Goal: Task Accomplishment & Management: Complete application form

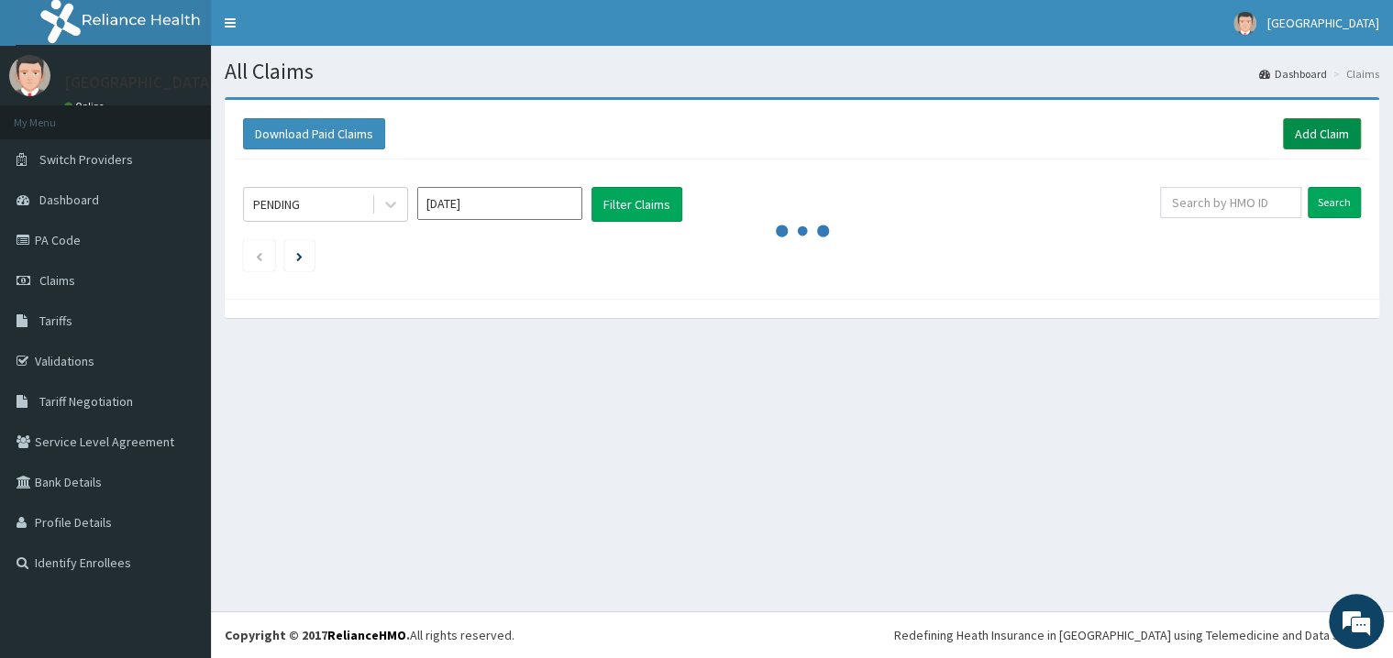
click at [1322, 133] on link "Add Claim" at bounding box center [1322, 133] width 78 height 31
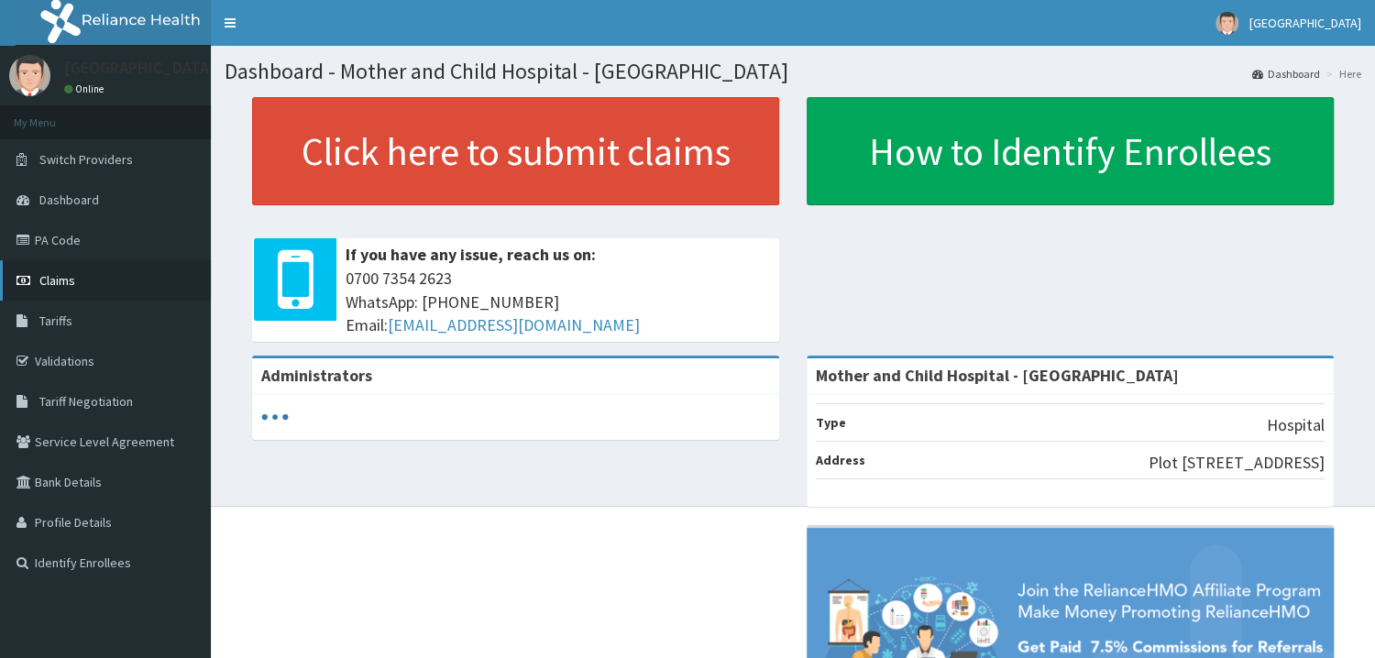
click at [61, 275] on span "Claims" at bounding box center [57, 280] width 36 height 17
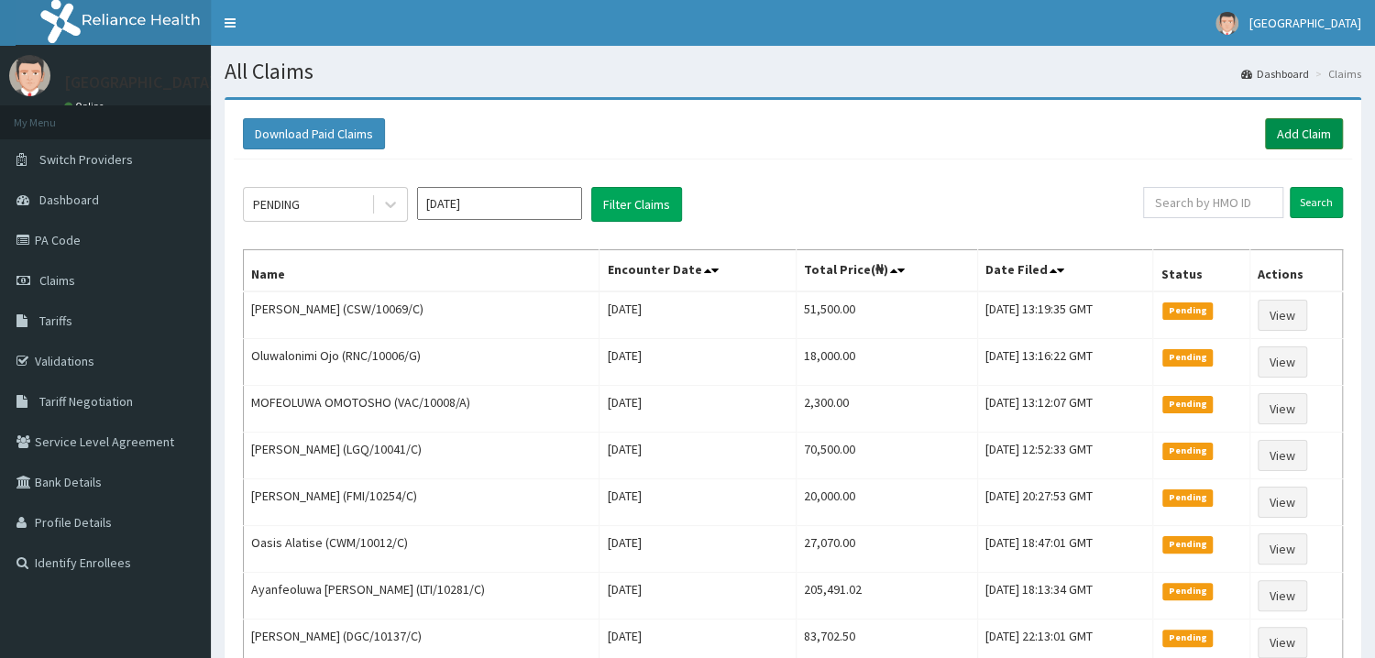
click at [1308, 138] on link "Add Claim" at bounding box center [1304, 133] width 78 height 31
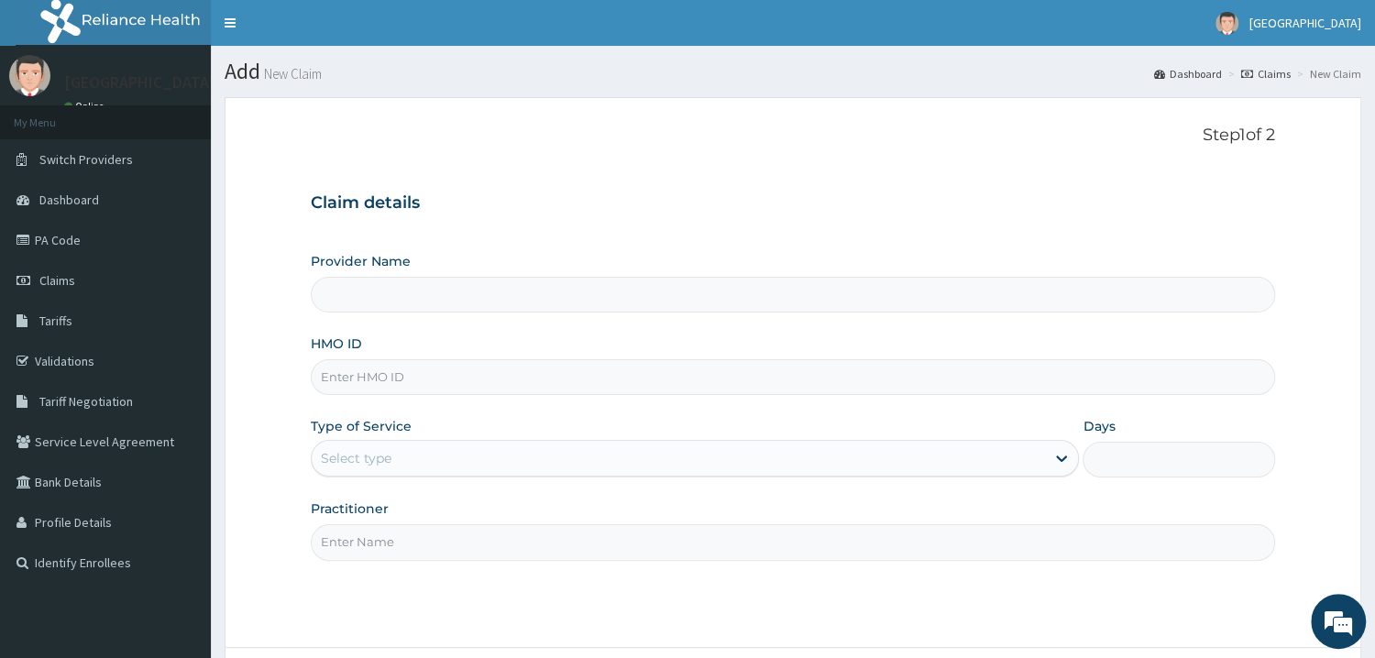
type input "Mother and Child Hospital - [GEOGRAPHIC_DATA]"
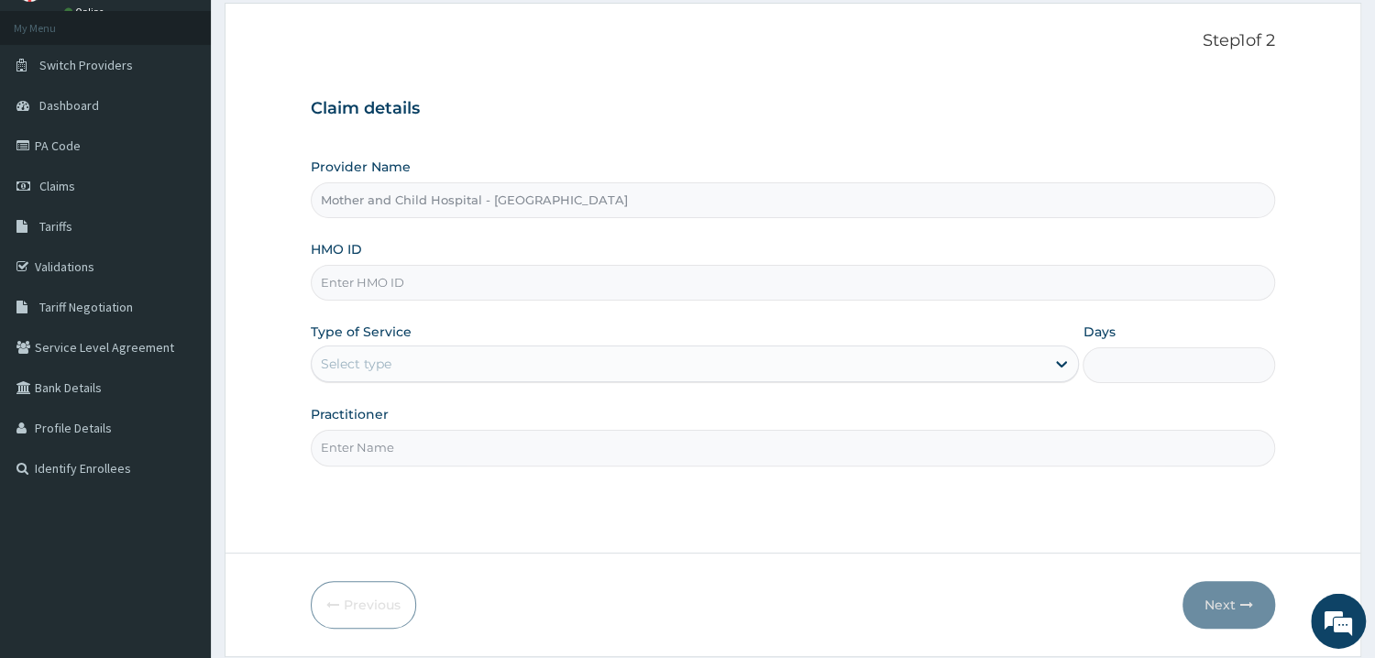
scroll to position [98, 0]
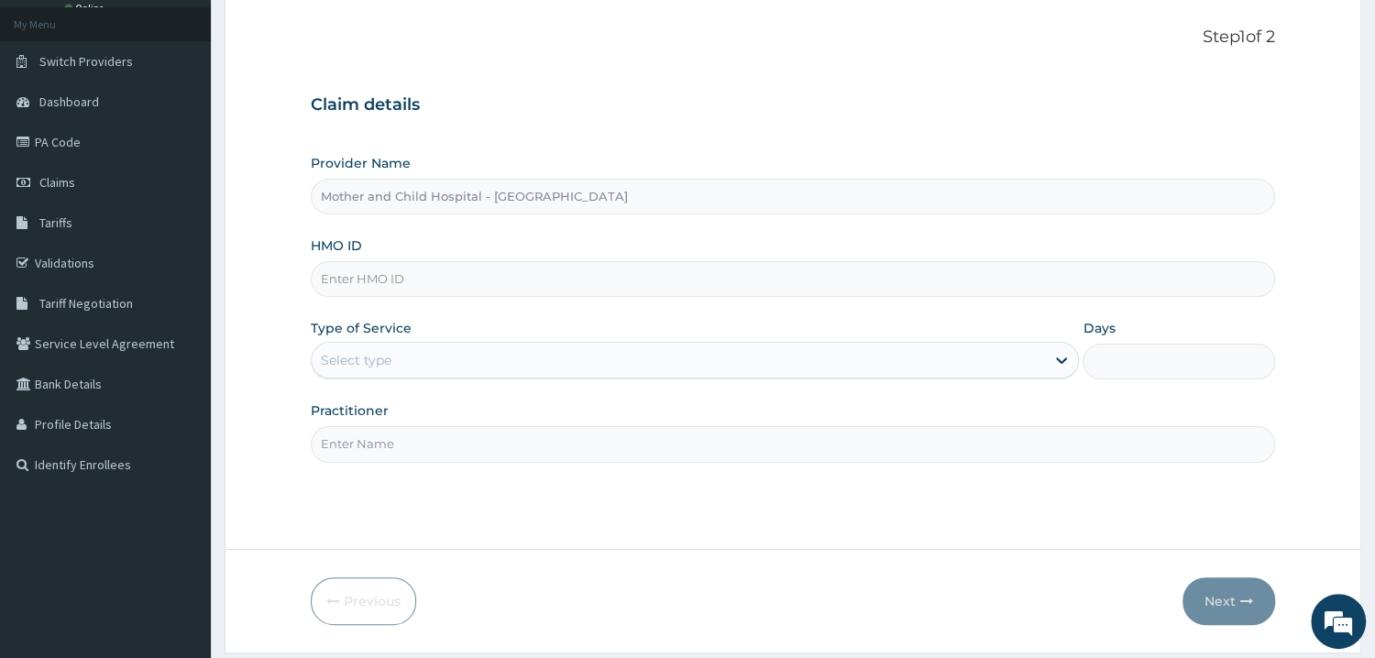
click at [453, 288] on input "HMO ID" at bounding box center [793, 279] width 964 height 36
type input "SLB/10142/D"
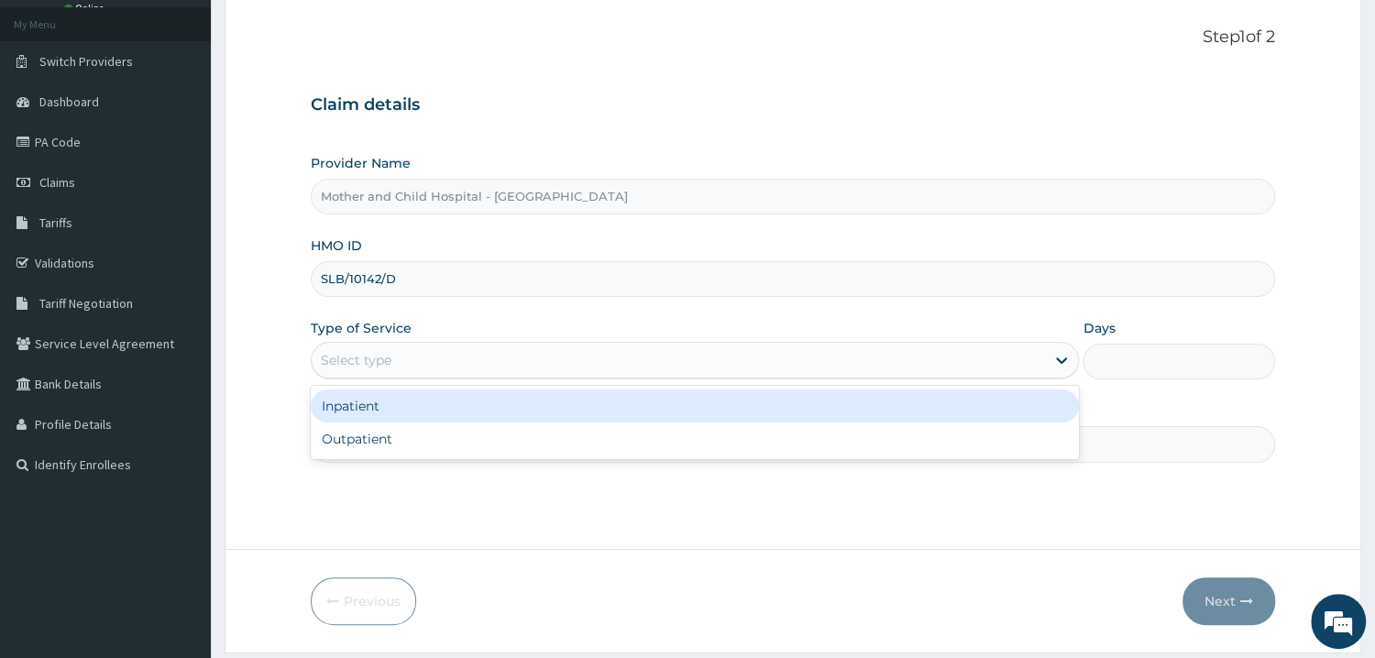
click at [832, 365] on div "Select type" at bounding box center [679, 360] width 734 height 29
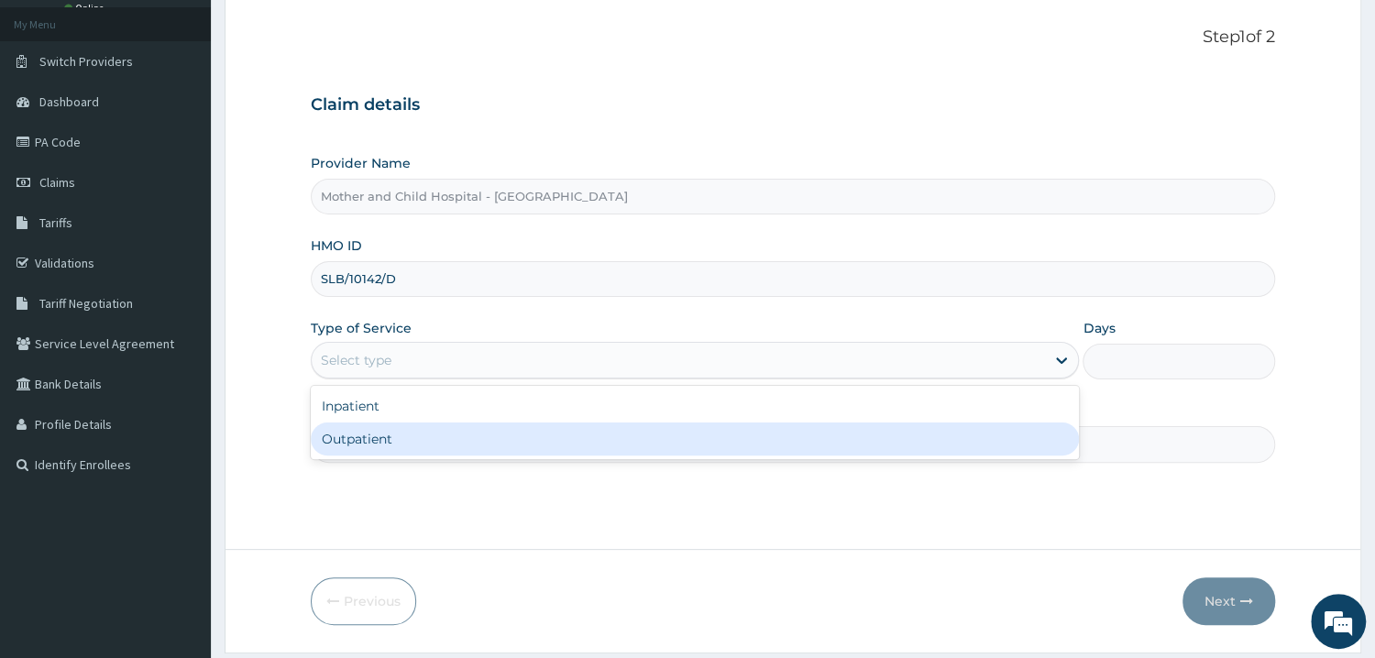
click at [775, 447] on div "Outpatient" at bounding box center [695, 439] width 769 height 33
type input "1"
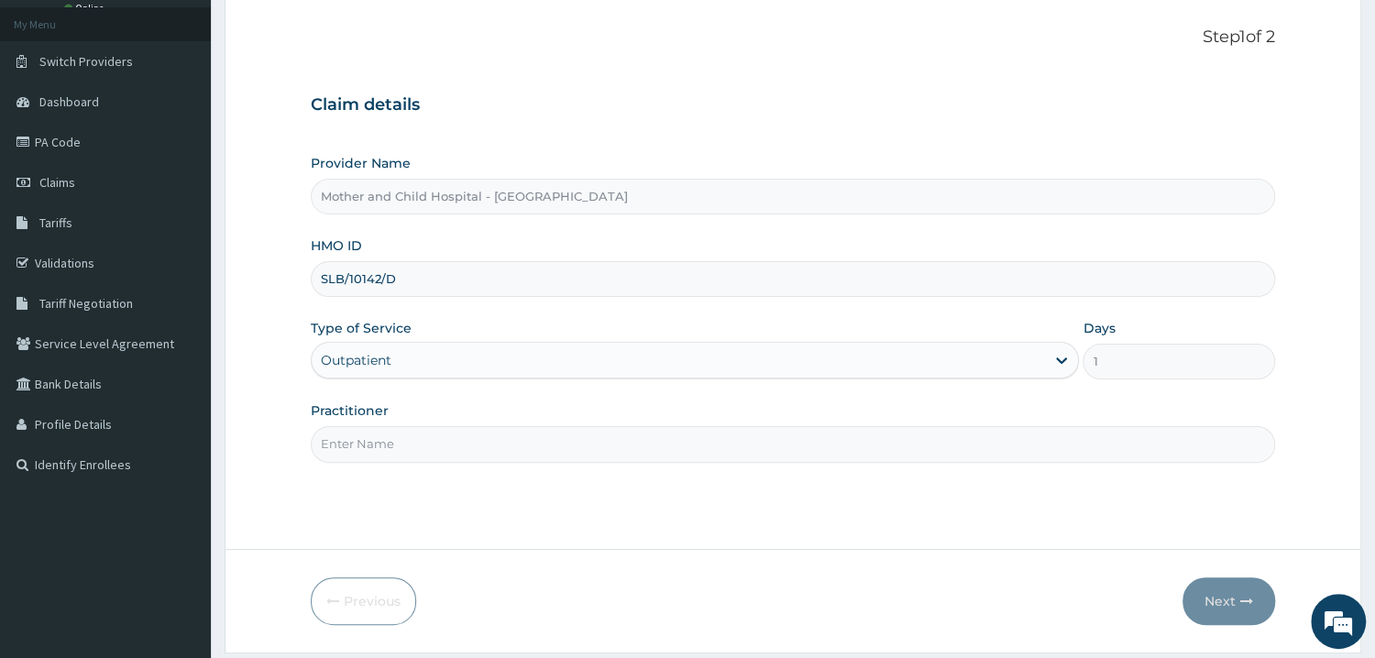
click at [763, 451] on input "Practitioner" at bounding box center [793, 444] width 964 height 36
type input "DR ETIM"
click at [1234, 593] on button "Next" at bounding box center [1229, 602] width 93 height 48
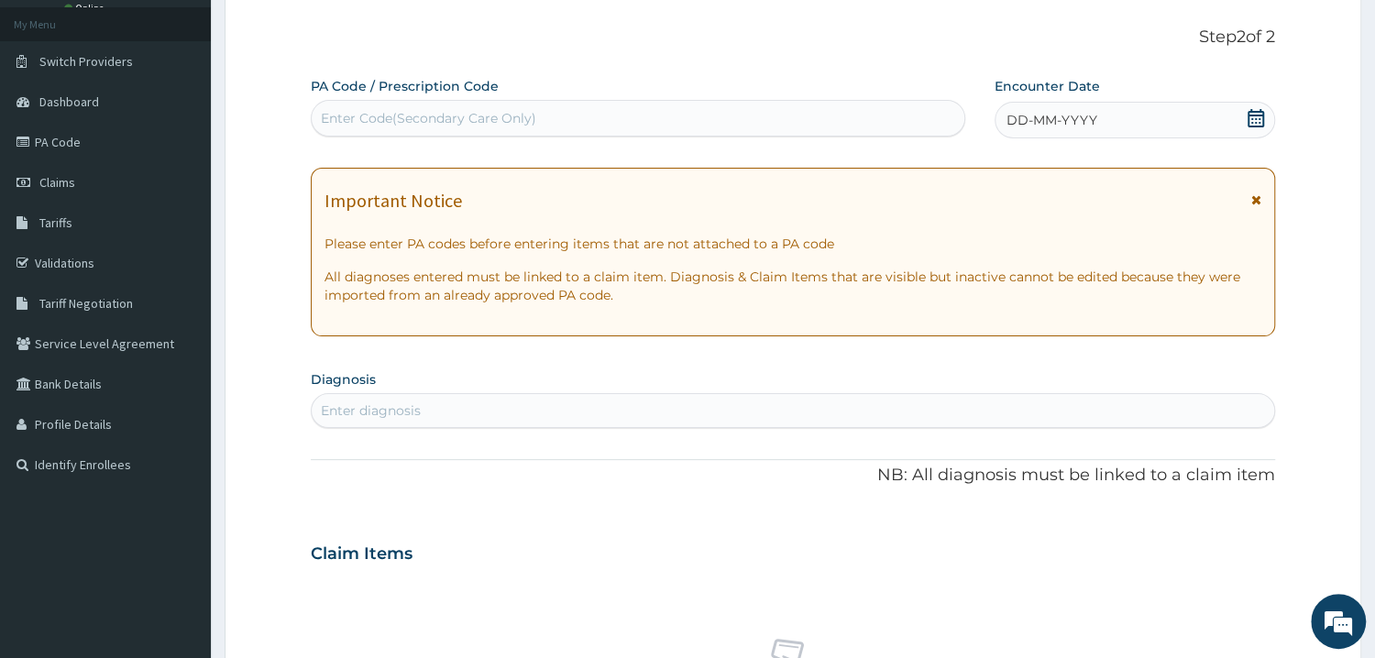
click at [1256, 120] on icon at bounding box center [1256, 118] width 18 height 18
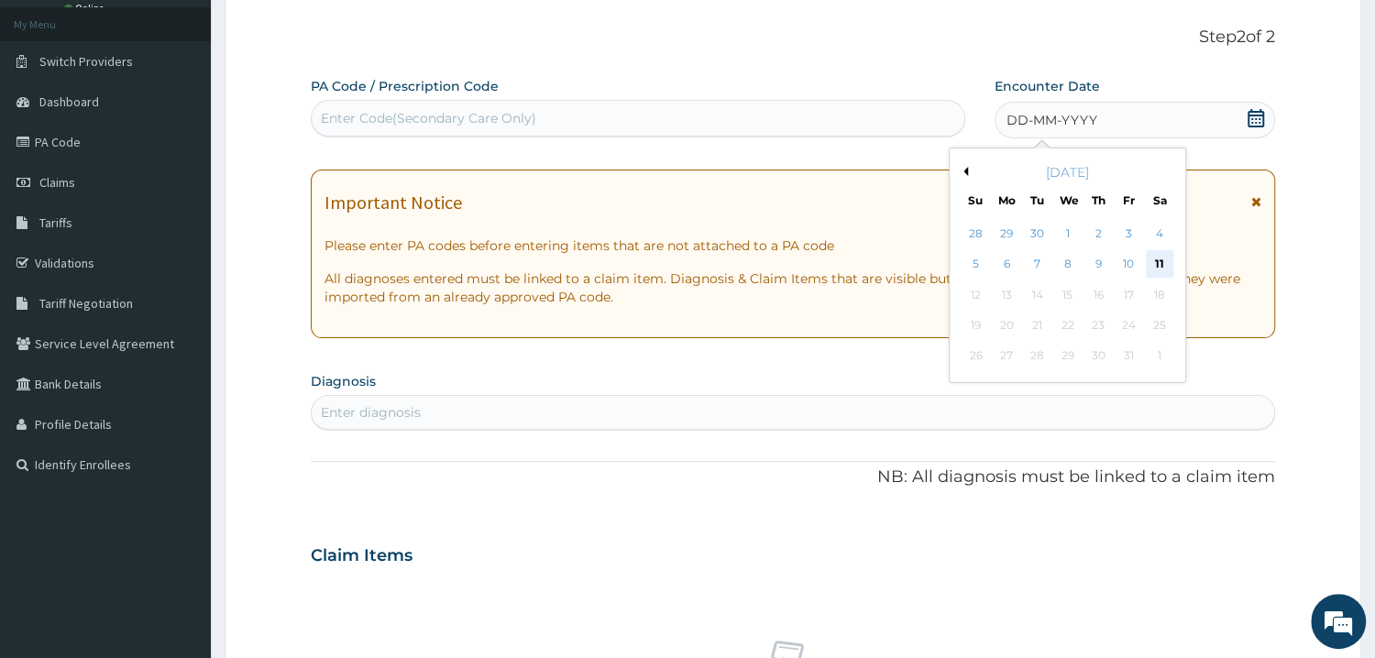
click at [1159, 264] on div "11" at bounding box center [1160, 265] width 28 height 28
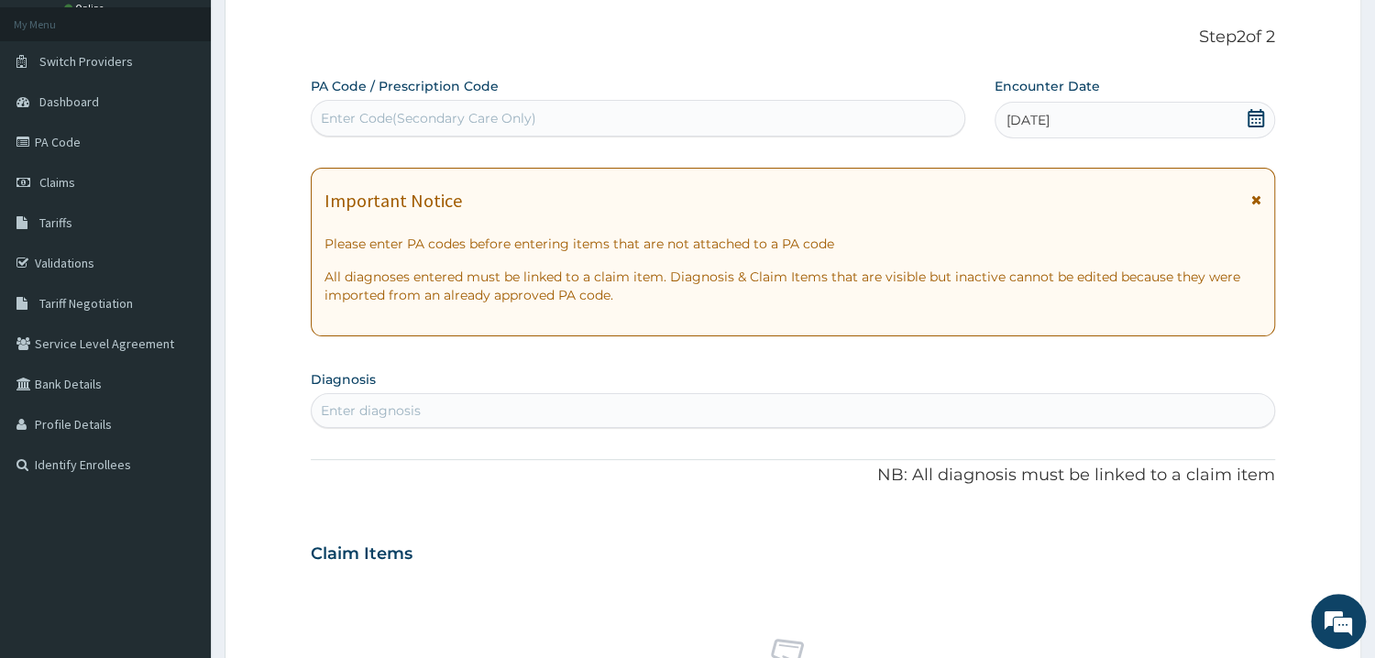
click at [518, 404] on div "Enter diagnosis" at bounding box center [793, 410] width 963 height 29
type input "MALARIA"
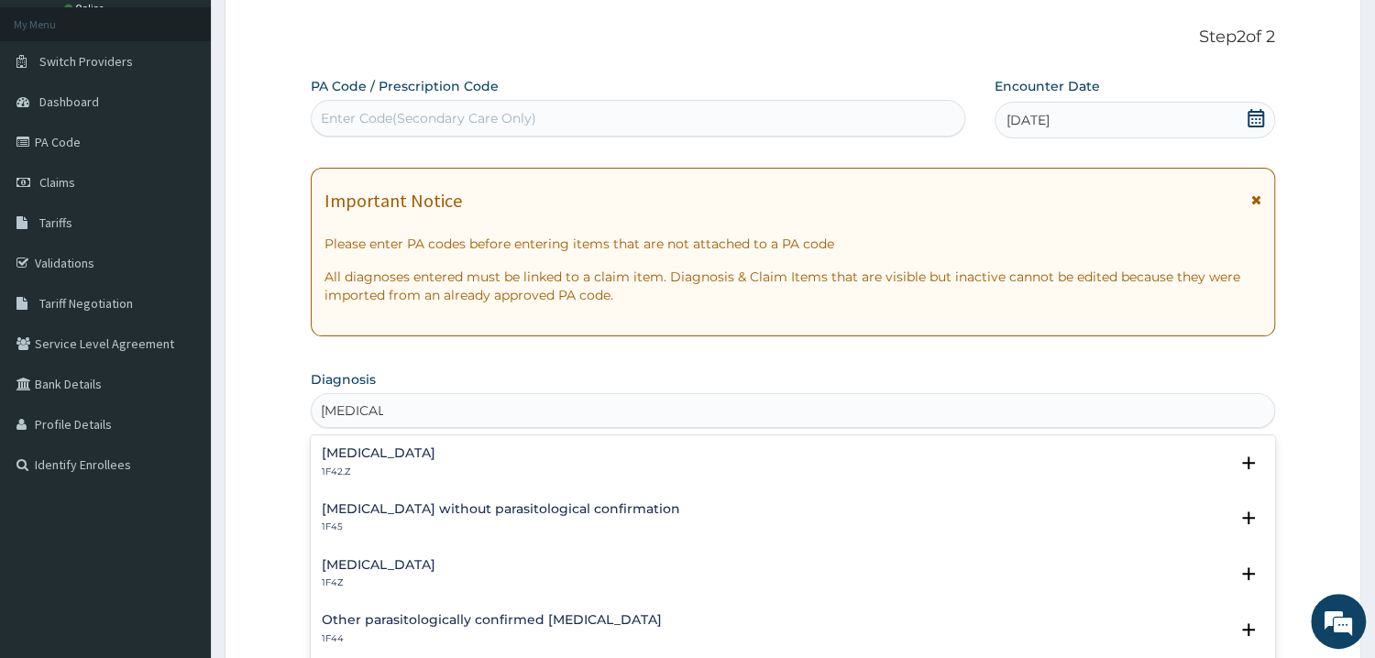
click at [421, 456] on h4 "Plasmodium malariae malaria without complication" at bounding box center [379, 453] width 114 height 14
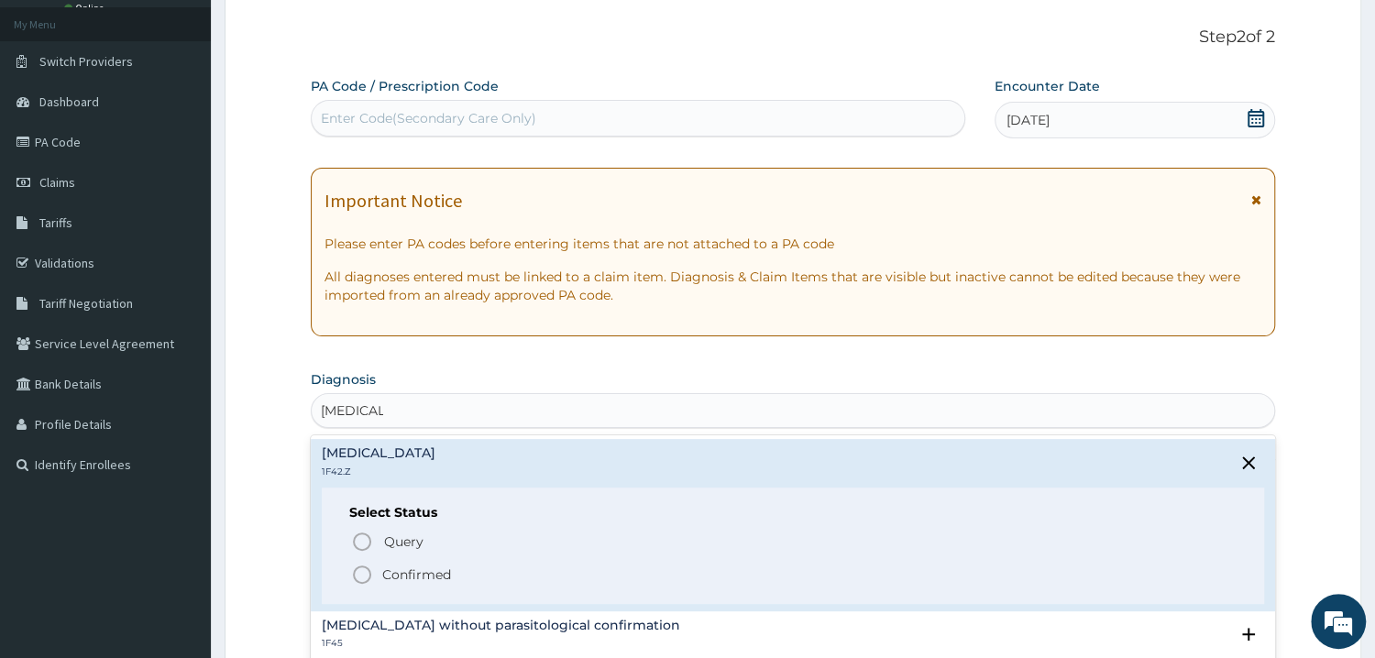
click at [359, 579] on icon "status option filled" at bounding box center [362, 575] width 22 height 22
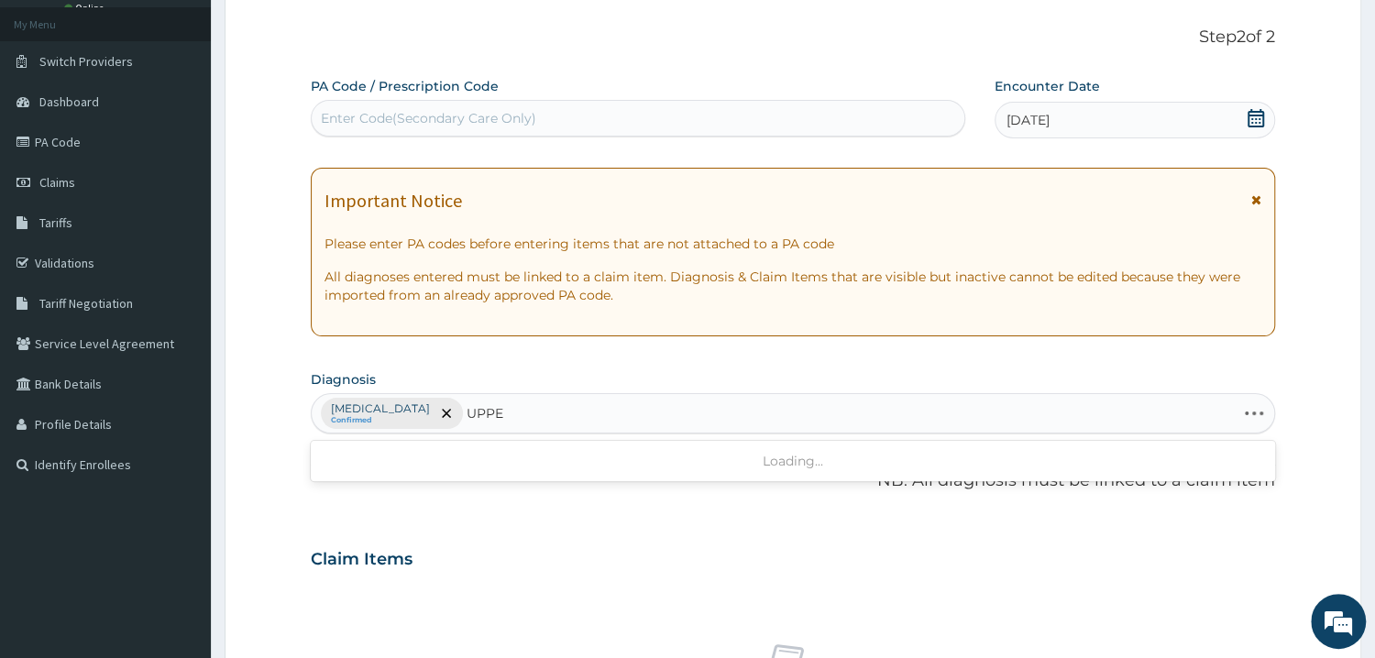
type input "UPPER"
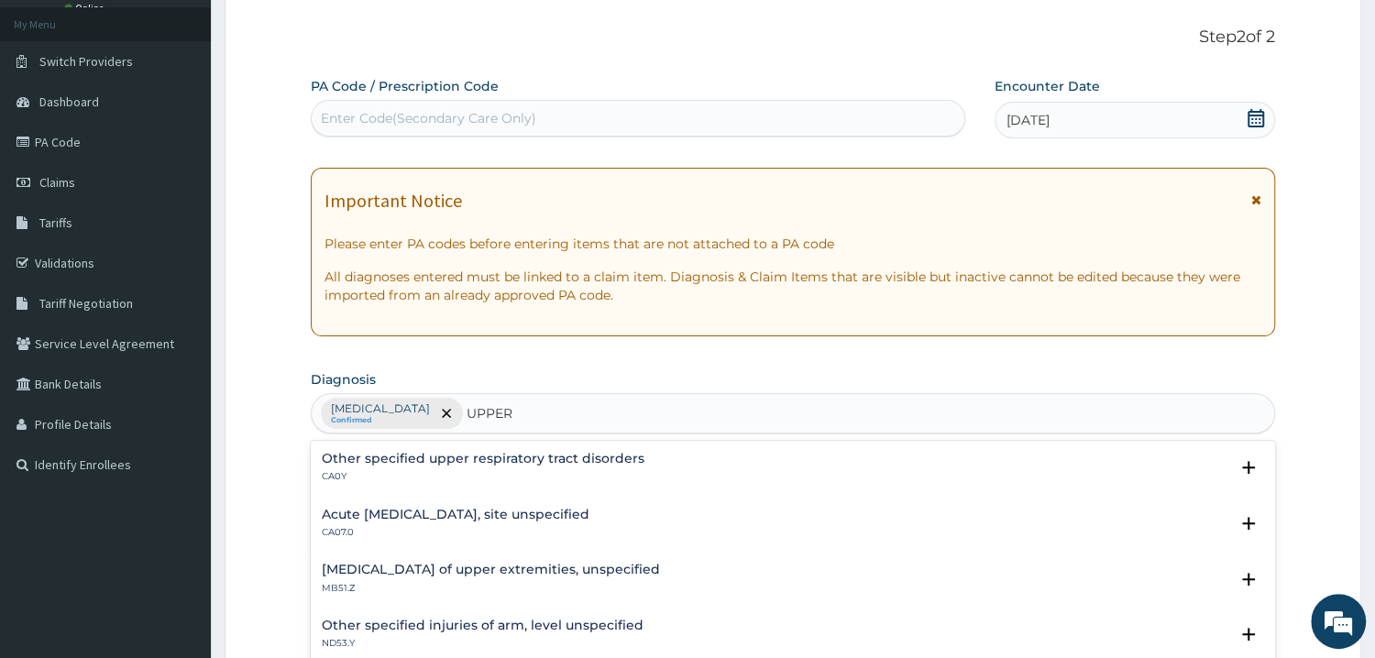
click at [382, 512] on h4 "Acute upper respiratory infection, site unspecified" at bounding box center [456, 515] width 268 height 14
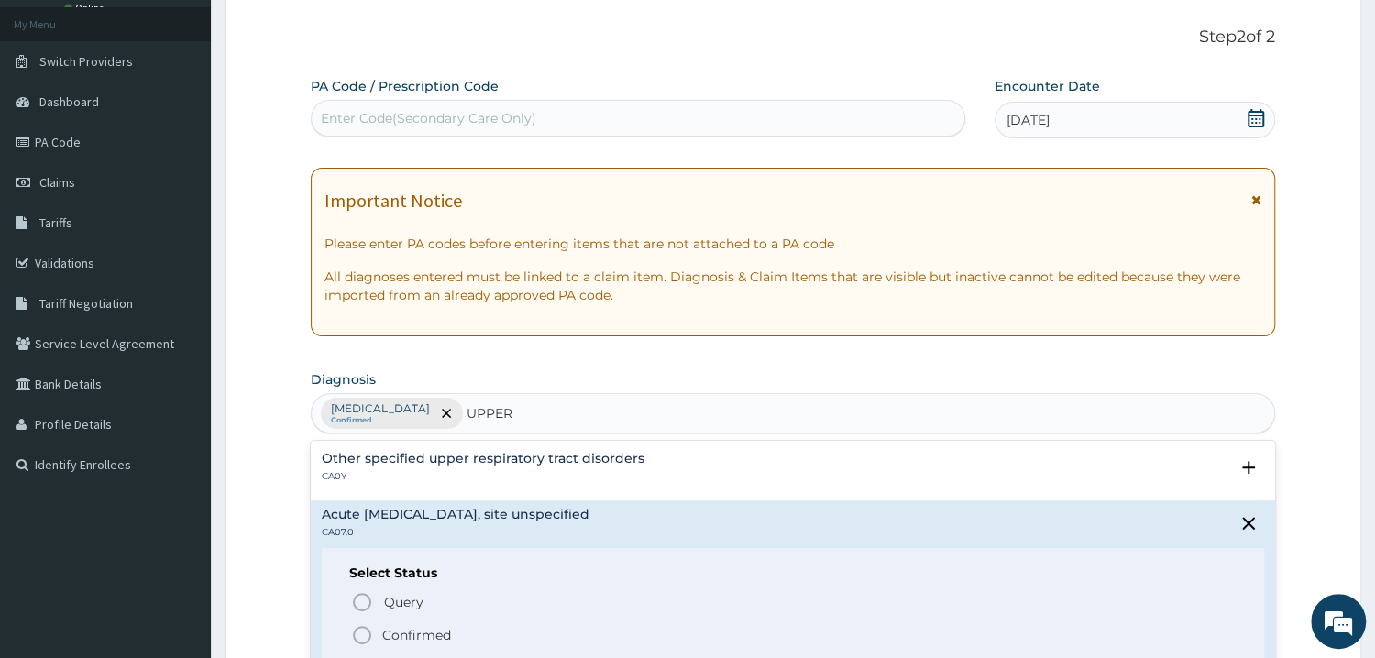
click at [367, 638] on icon "status option filled" at bounding box center [362, 635] width 22 height 22
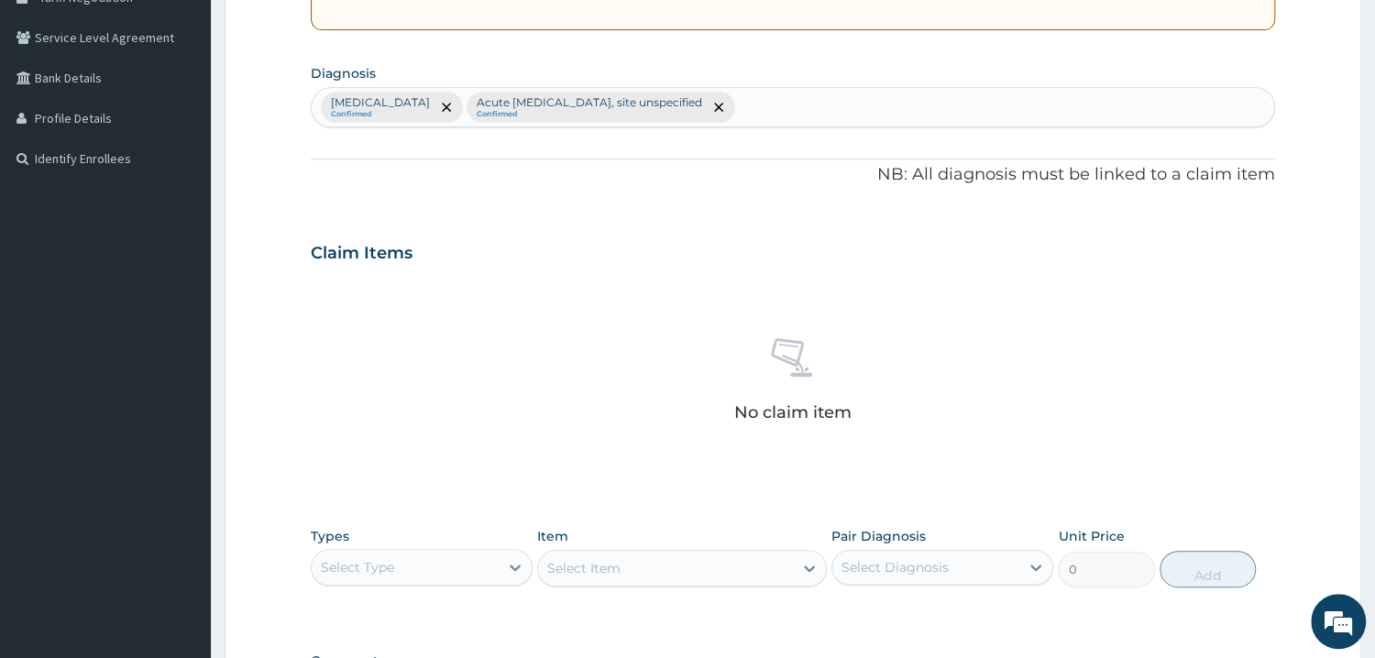
scroll to position [491, 0]
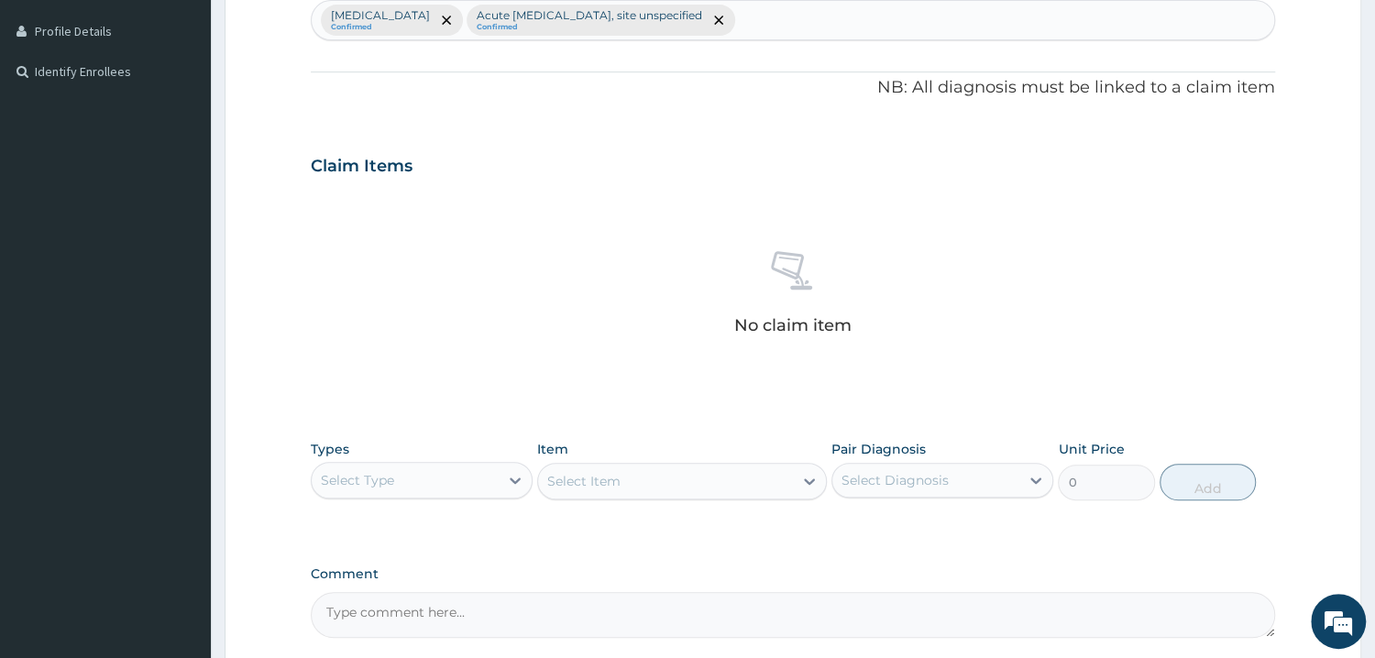
click at [492, 485] on div "Select Type" at bounding box center [405, 480] width 187 height 29
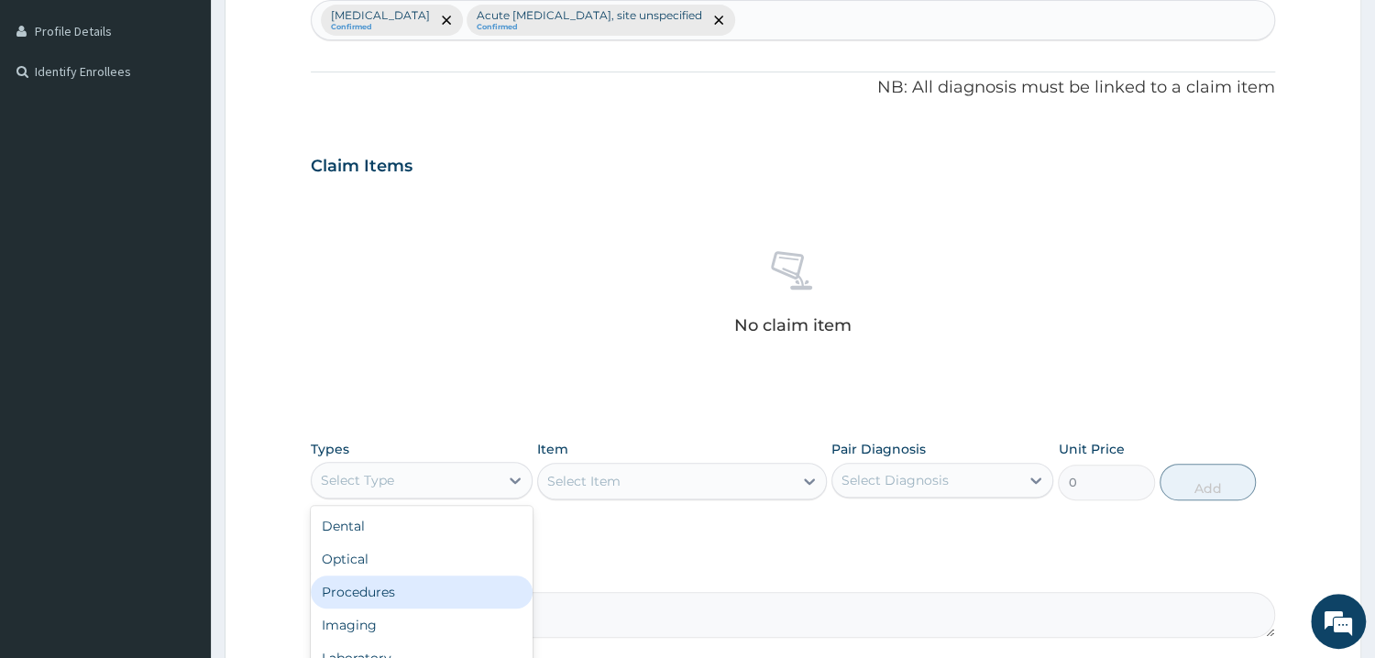
click at [446, 595] on div "Procedures" at bounding box center [422, 592] width 222 height 33
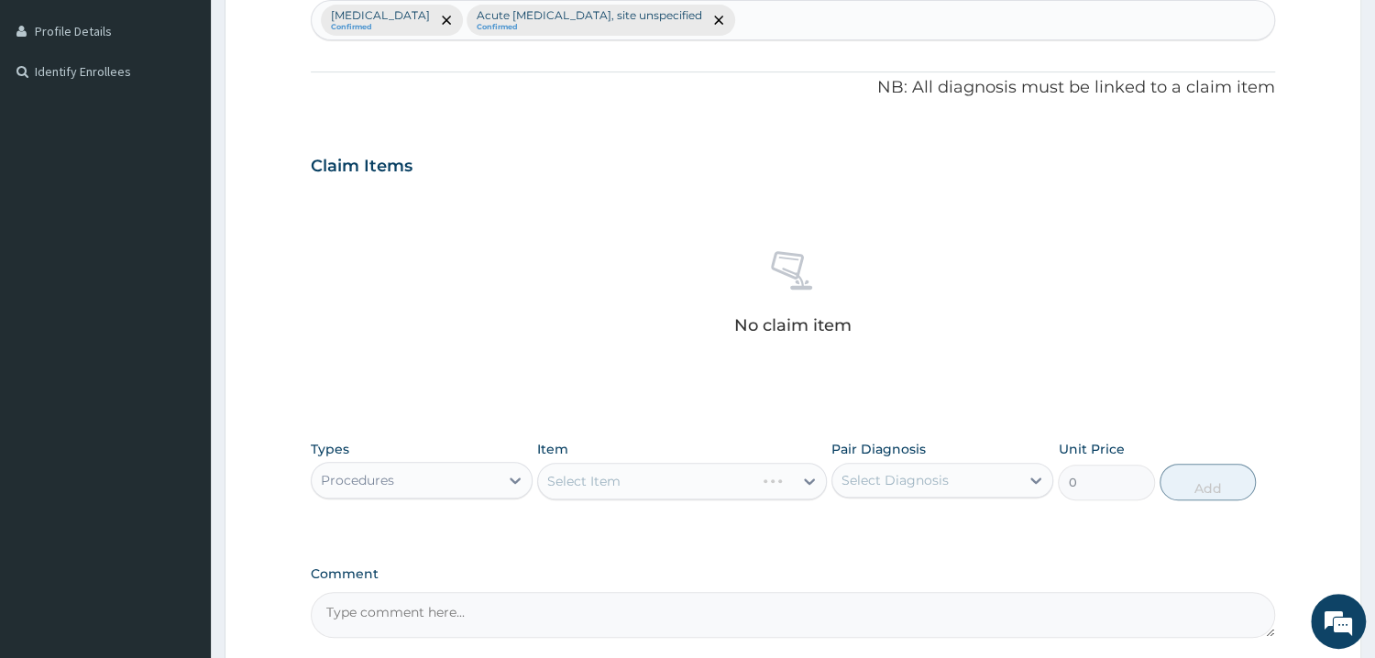
click at [655, 485] on div "Select Item" at bounding box center [682, 481] width 290 height 37
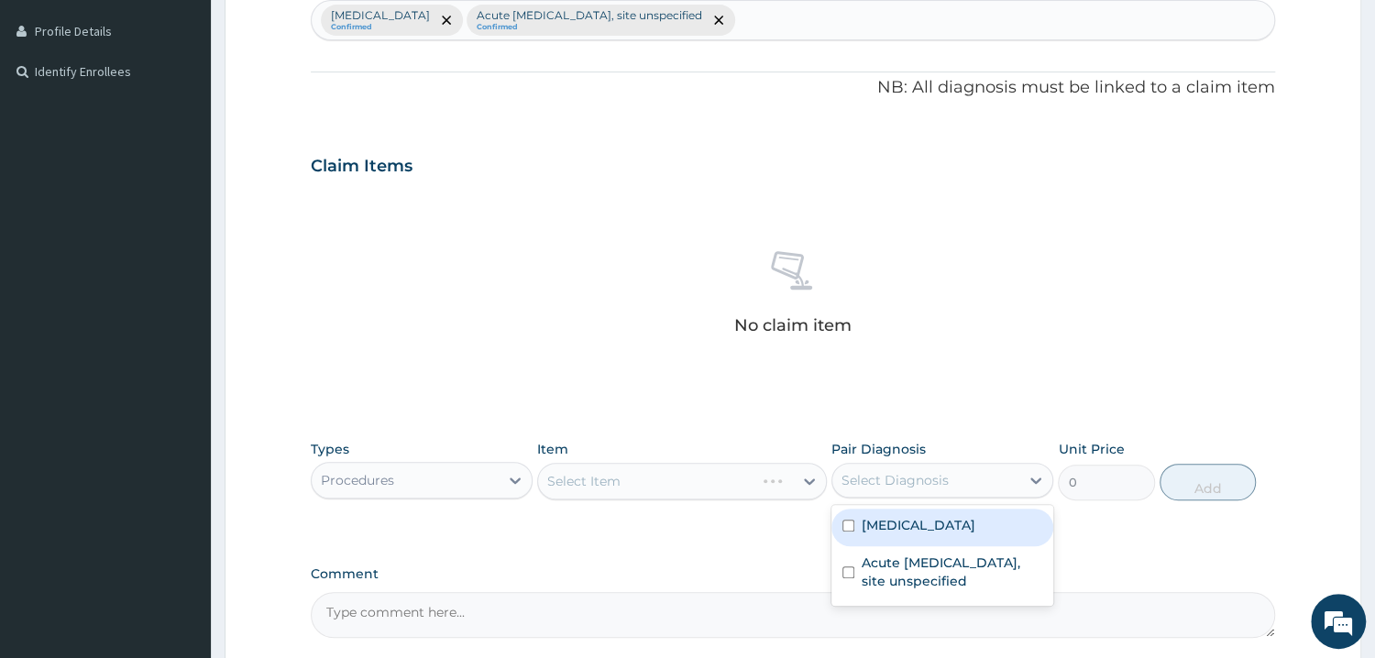
click at [945, 480] on div "Select Diagnosis" at bounding box center [895, 480] width 107 height 18
click at [941, 535] on label "Plasmodium malariae malaria without complication" at bounding box center [919, 525] width 114 height 18
checkbox input "true"
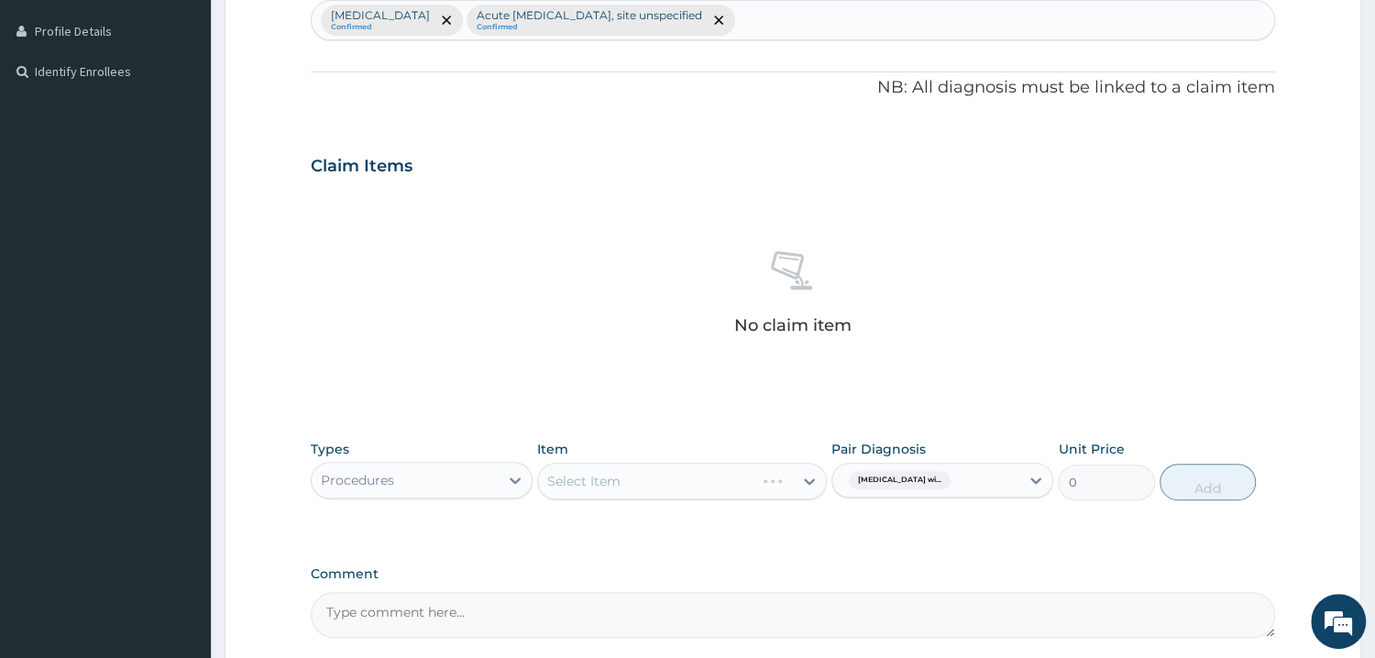
click at [688, 482] on div "Select Item" at bounding box center [682, 481] width 290 height 37
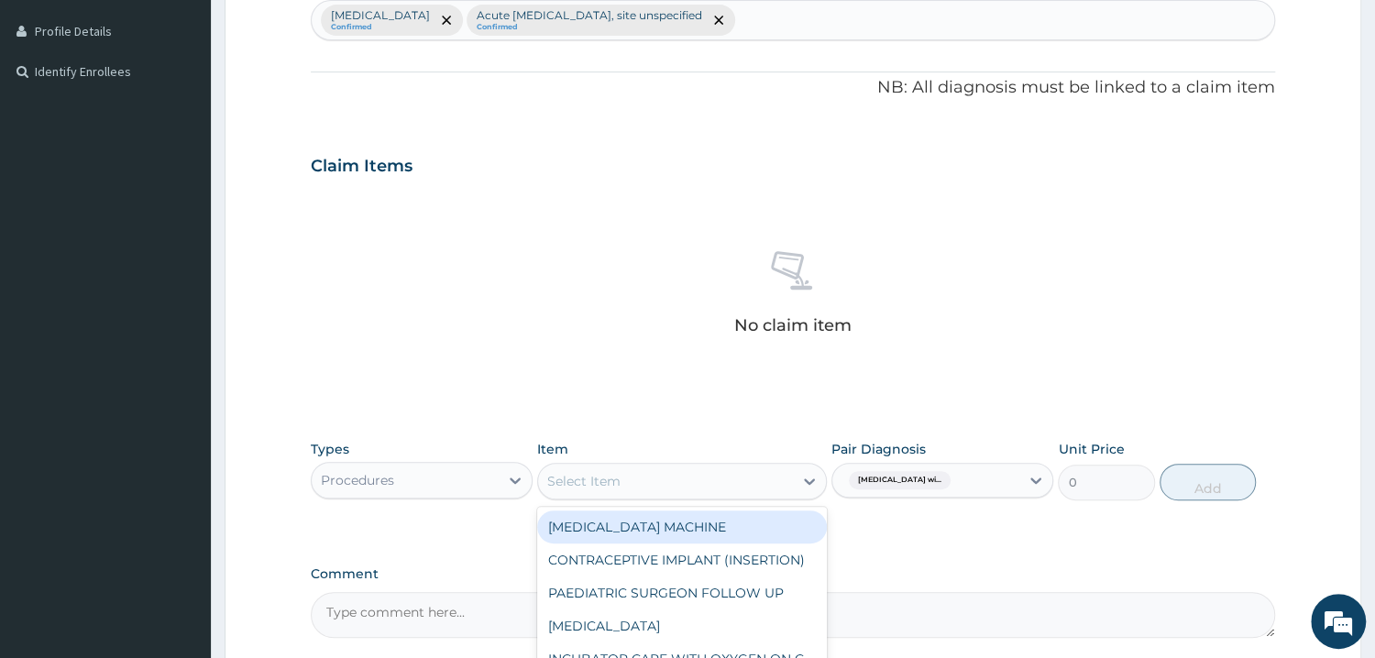
click at [693, 483] on div "Select Item" at bounding box center [665, 481] width 255 height 29
type input "GP"
click at [688, 533] on div "CONSULTATION ONLY (GP)" at bounding box center [682, 527] width 290 height 33
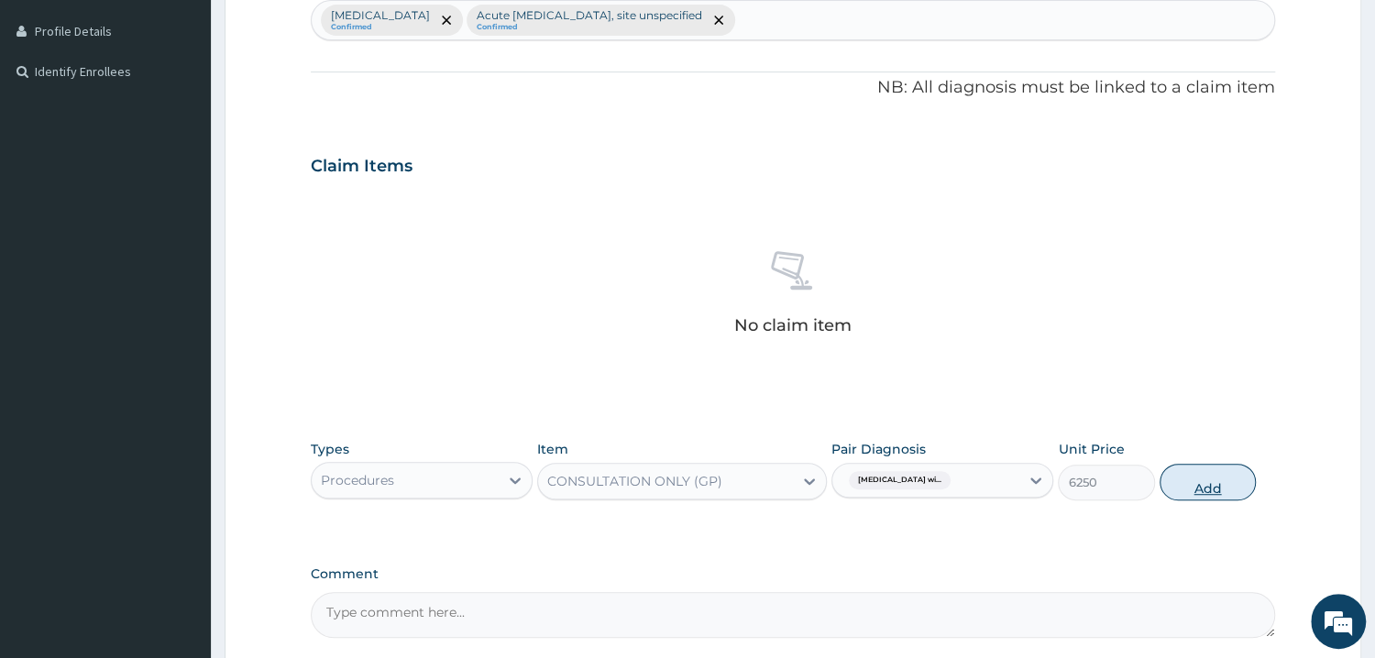
click at [1218, 490] on button "Add" at bounding box center [1208, 482] width 96 height 37
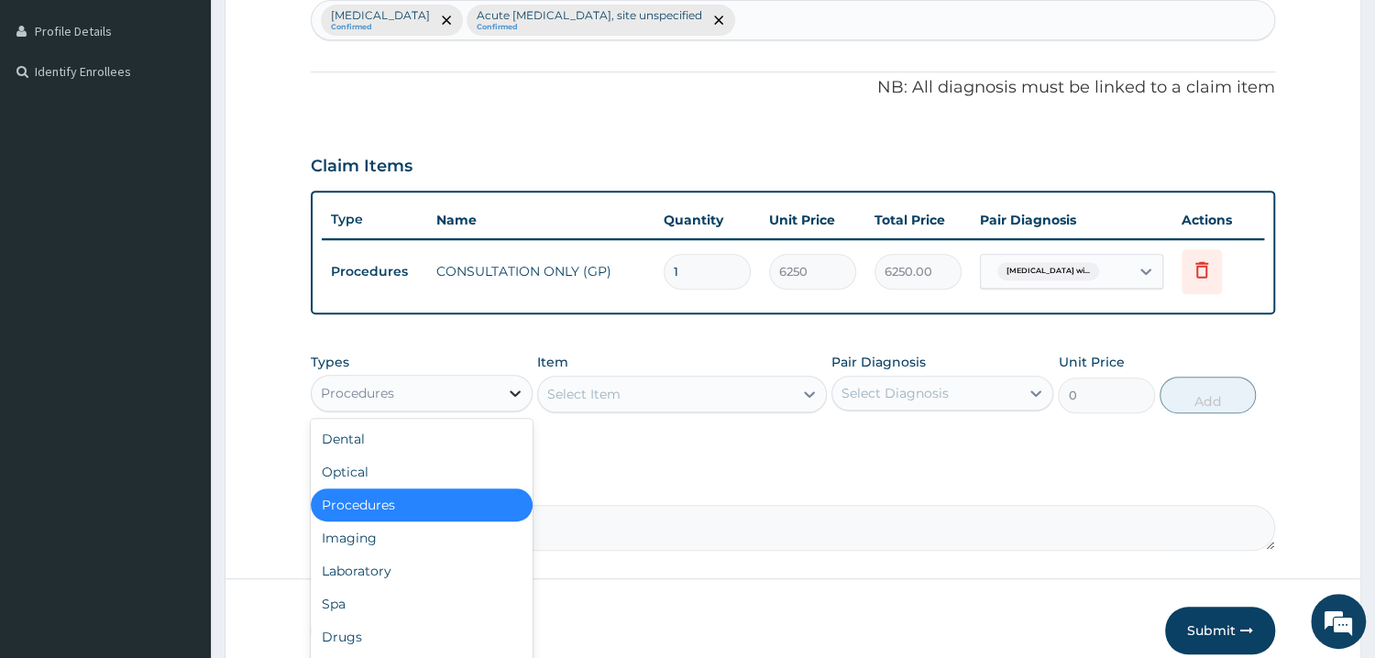
click at [515, 392] on icon at bounding box center [515, 393] width 18 height 18
click at [449, 572] on div "Laboratory" at bounding box center [422, 571] width 222 height 33
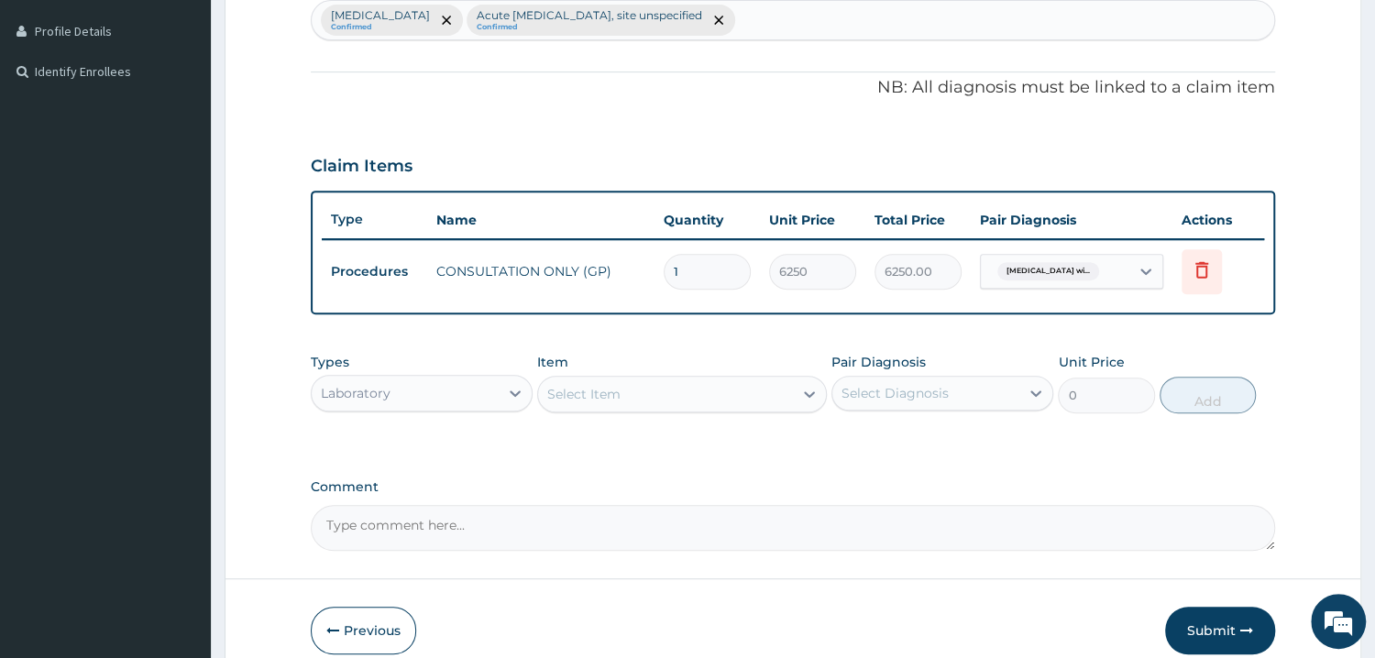
click at [785, 402] on div "Select Item" at bounding box center [665, 394] width 255 height 29
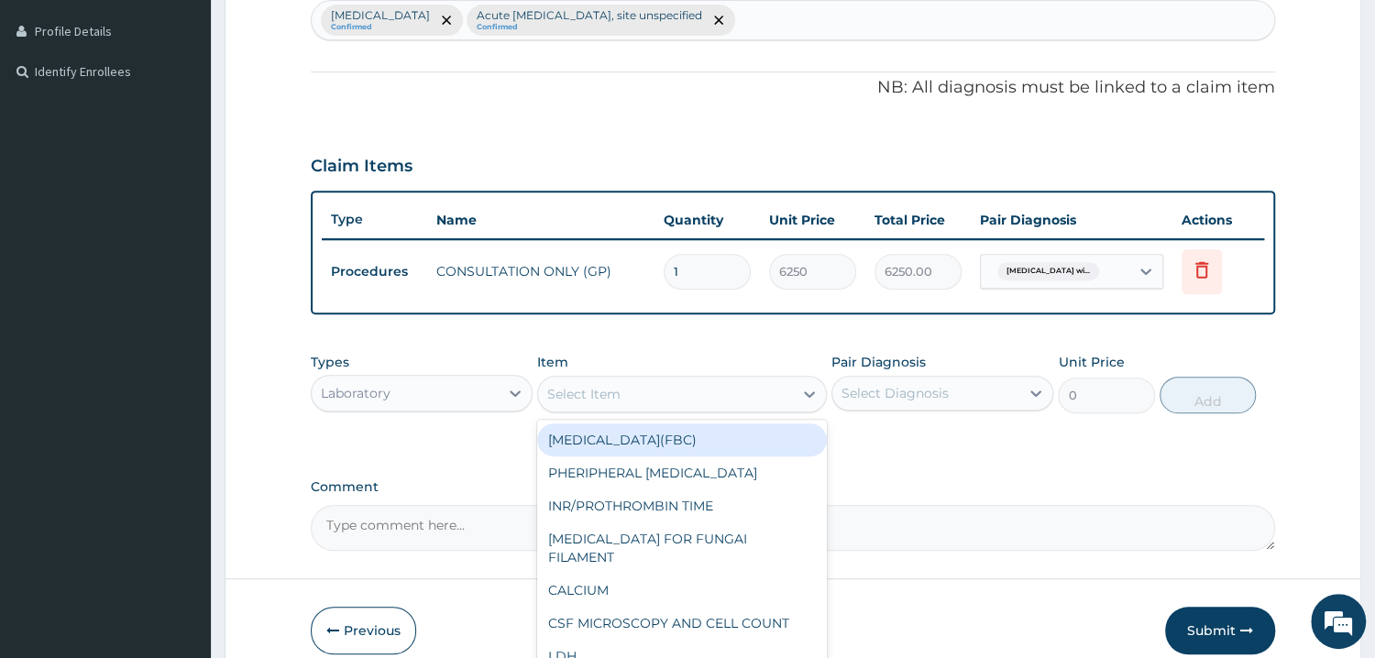
click at [756, 437] on div "FULL BLOOD COUNT(FBC)" at bounding box center [682, 440] width 290 height 33
type input "4675"
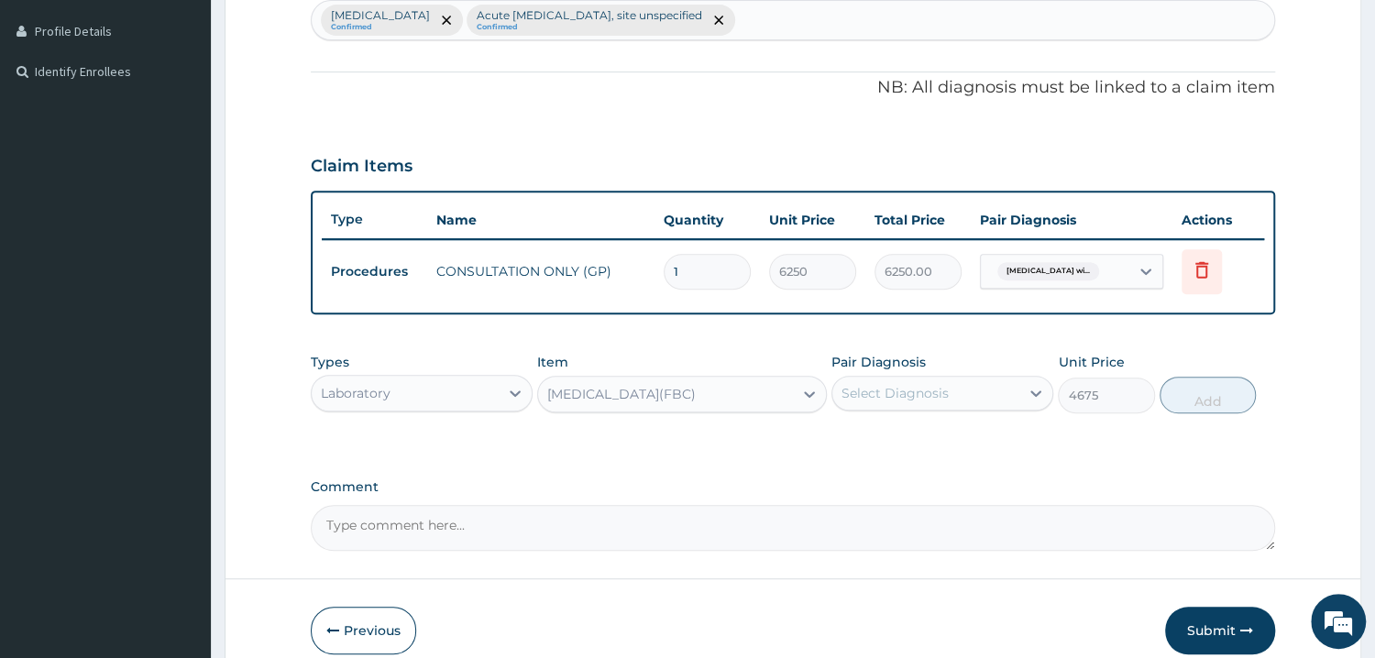
click at [921, 387] on div "Select Diagnosis" at bounding box center [895, 393] width 107 height 18
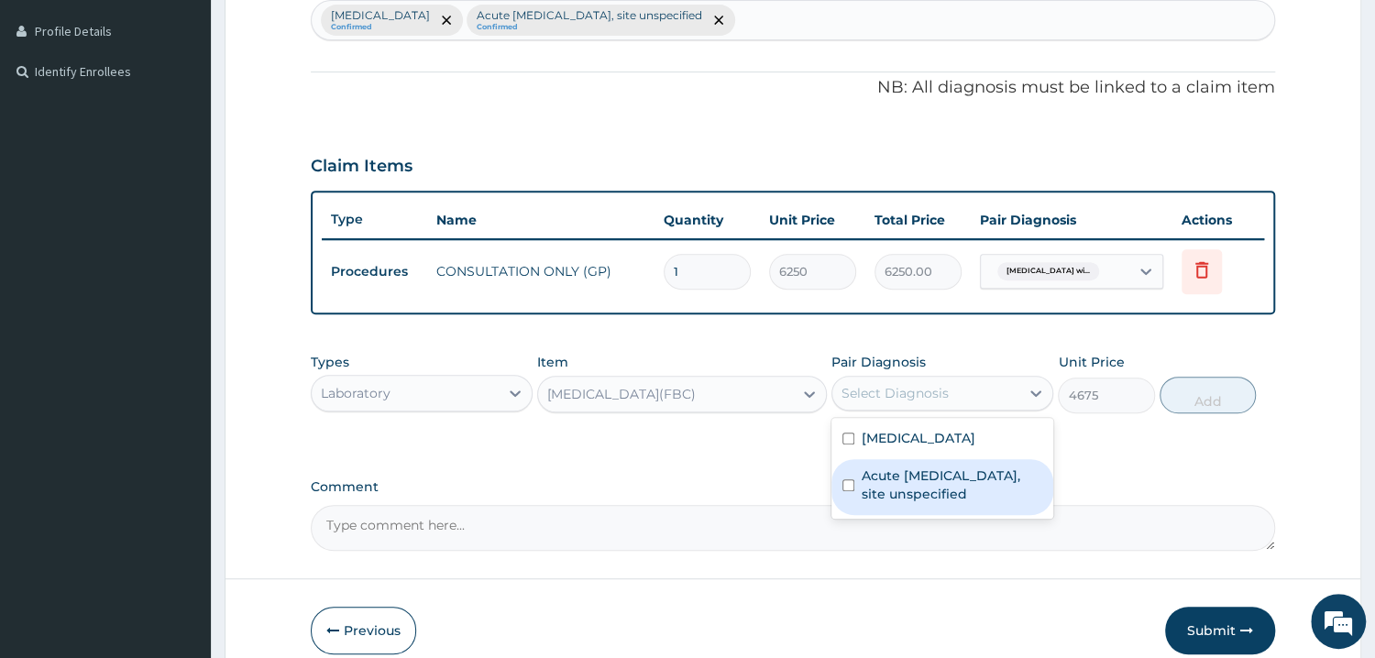
click at [902, 503] on label "Acute upper respiratory infection, site unspecified" at bounding box center [952, 485] width 181 height 37
checkbox input "true"
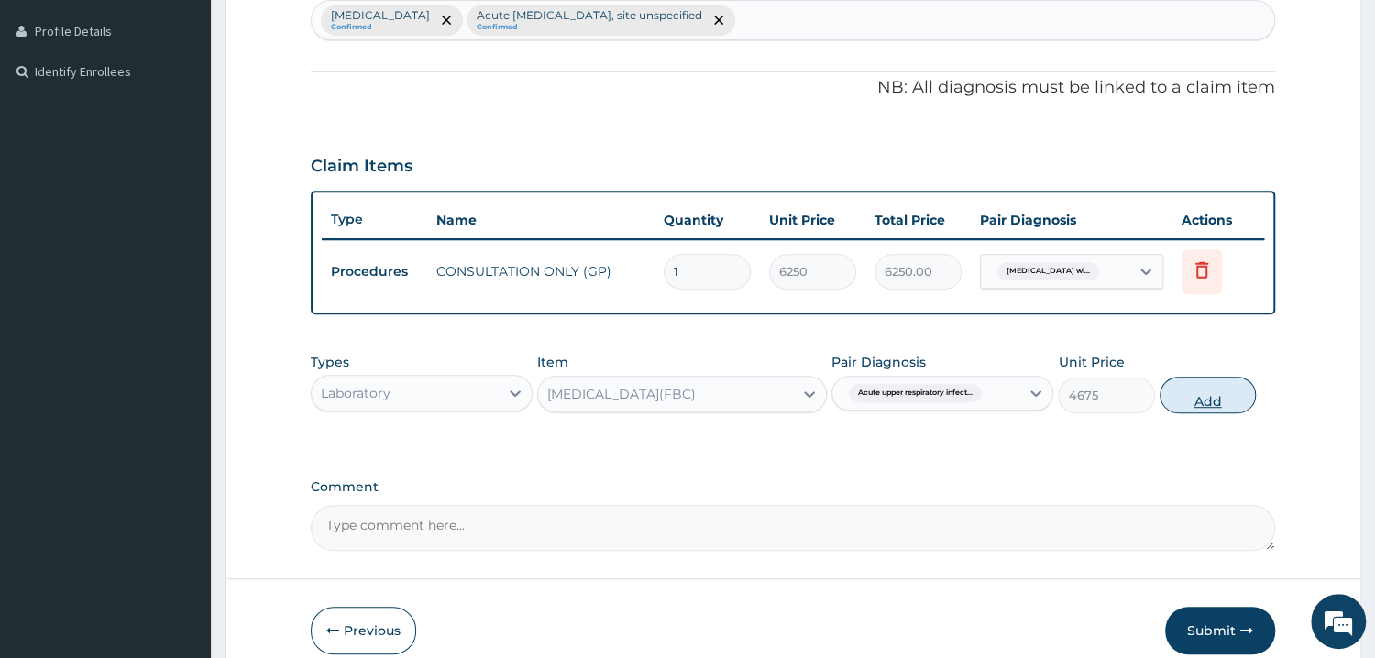
click at [1195, 394] on button "Add" at bounding box center [1208, 395] width 96 height 37
type input "0"
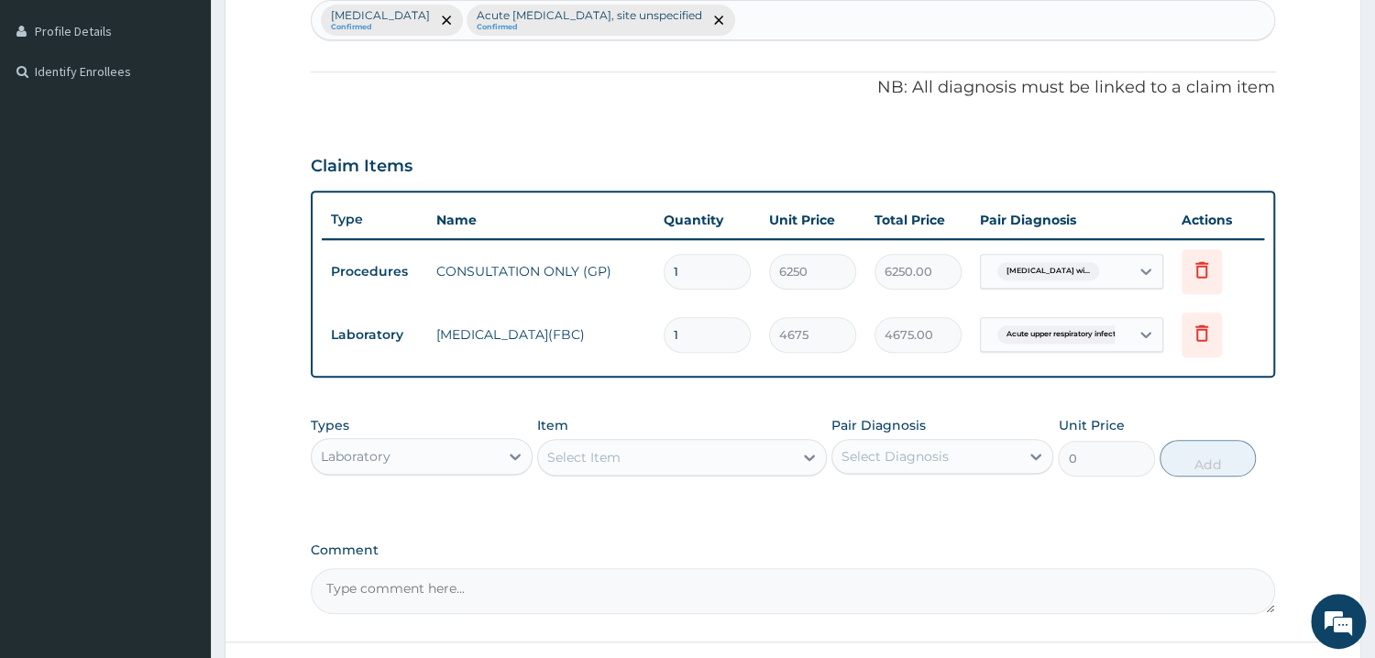
click at [756, 457] on div "Select Item" at bounding box center [665, 457] width 255 height 29
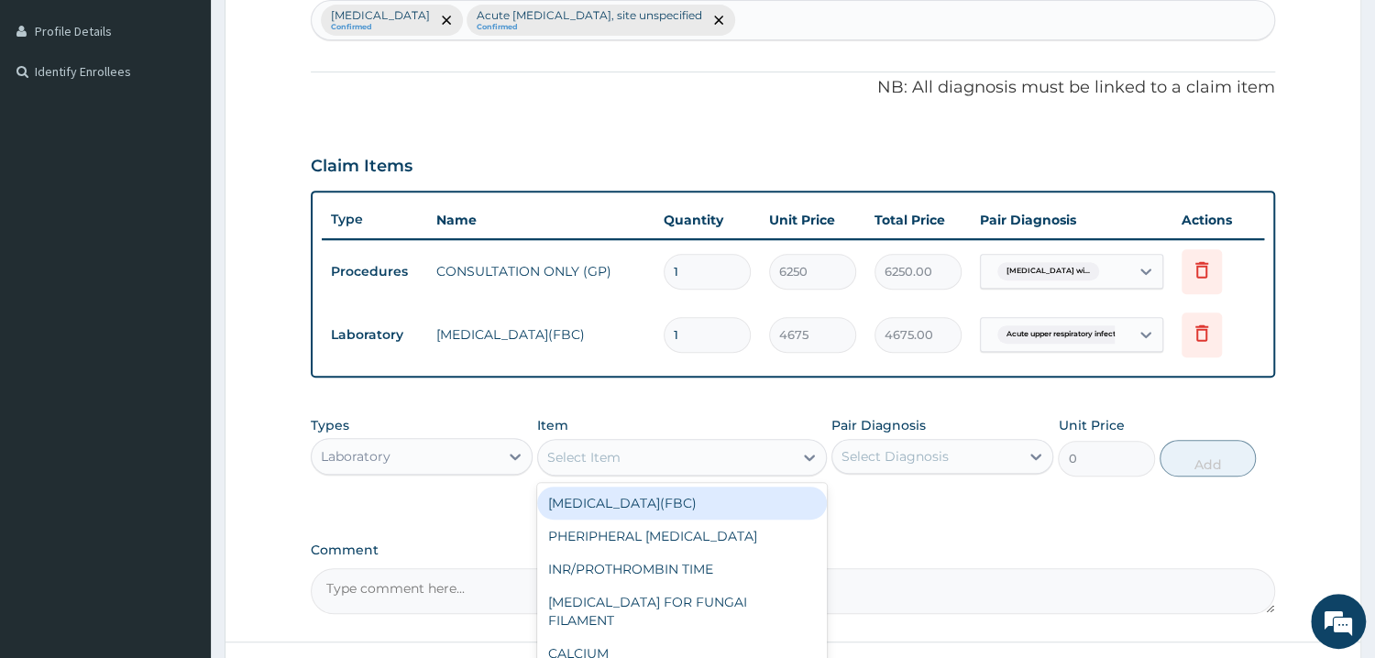
type input "B"
type input "MP"
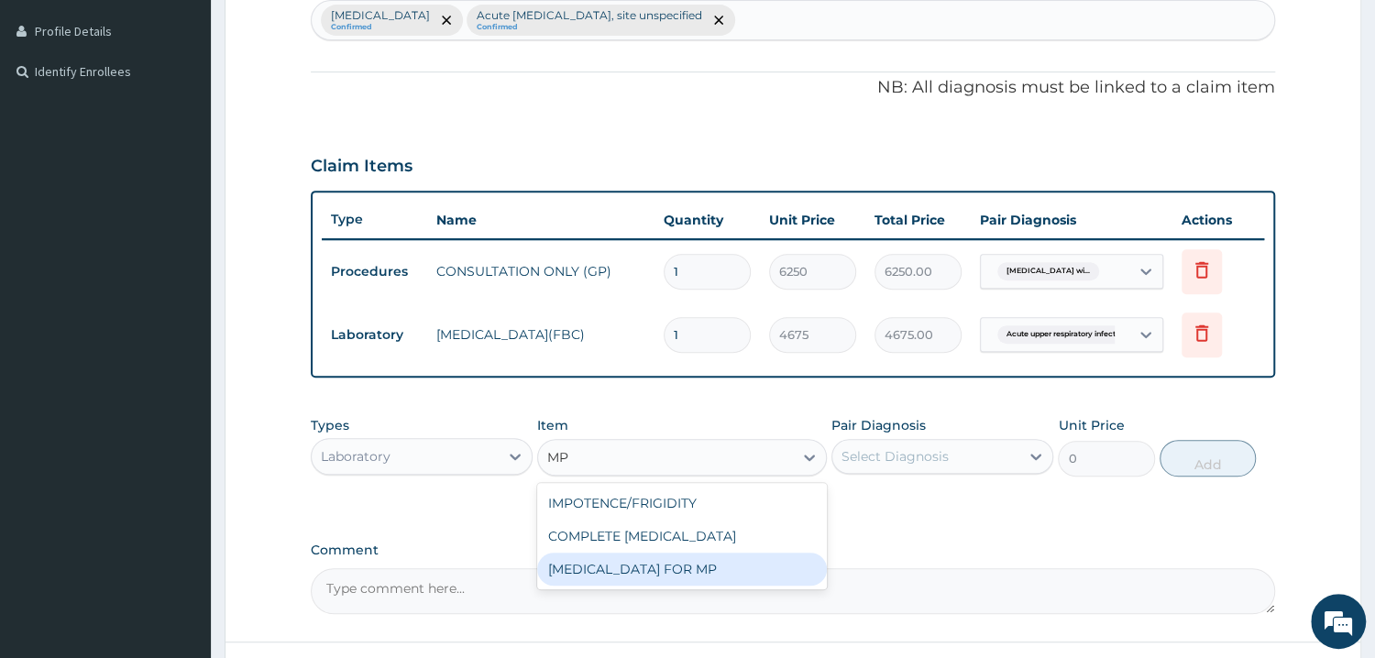
click at [601, 561] on div "BLOOD FILM FOR MP" at bounding box center [682, 569] width 290 height 33
type input "1870"
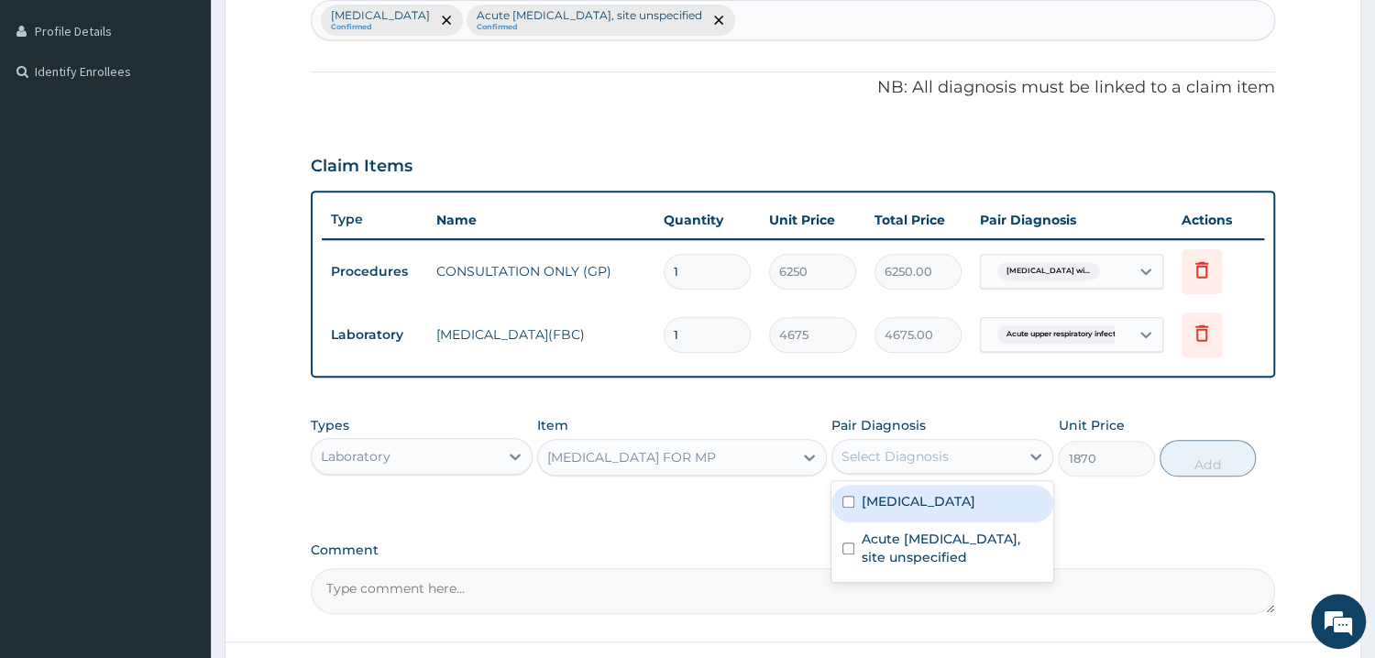
click at [967, 454] on div "Select Diagnosis" at bounding box center [925, 456] width 187 height 29
click at [942, 511] on label "Plasmodium malariae malaria without complication" at bounding box center [919, 501] width 114 height 18
checkbox input "true"
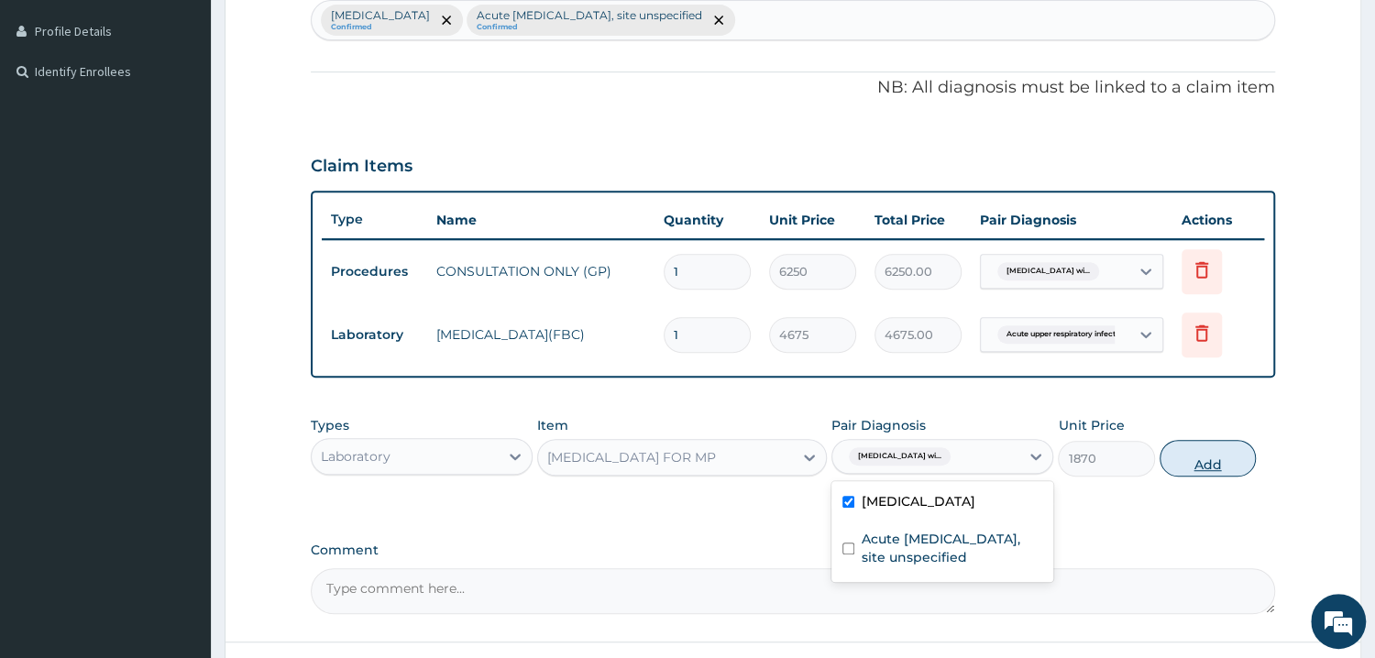
click at [1210, 446] on button "Add" at bounding box center [1208, 458] width 96 height 37
type input "0"
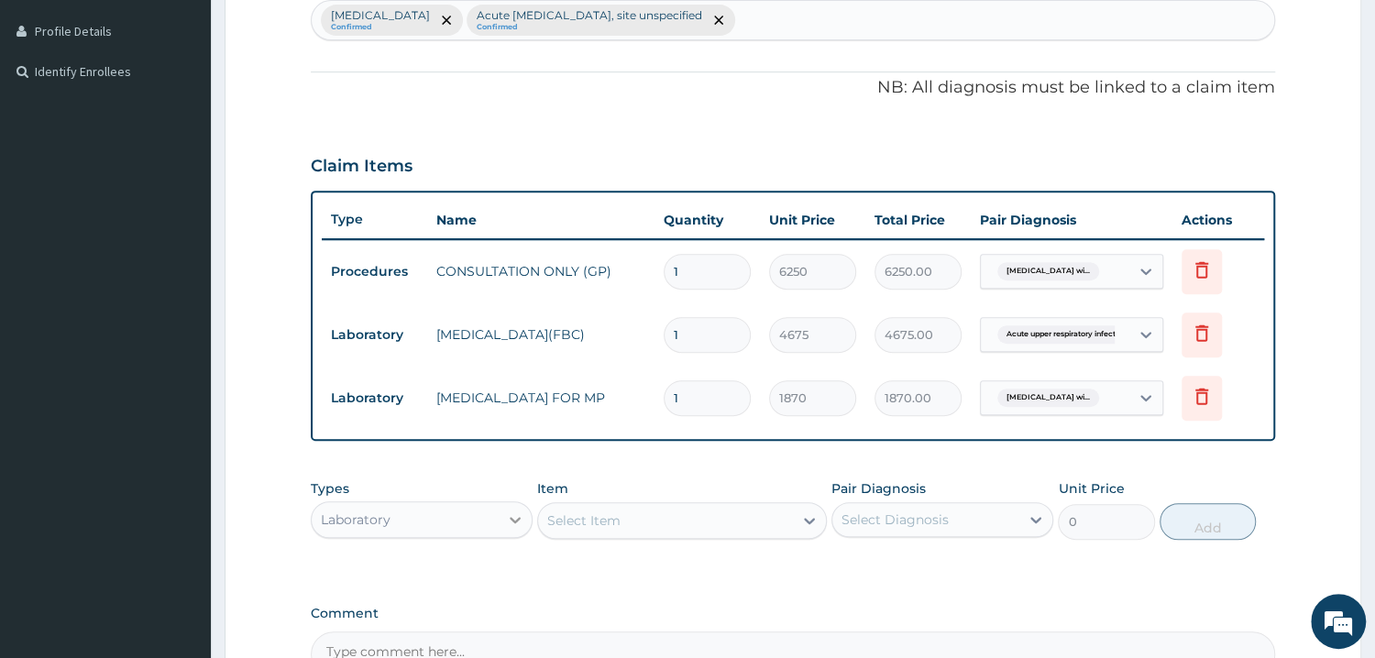
click at [512, 518] on icon at bounding box center [515, 520] width 11 height 6
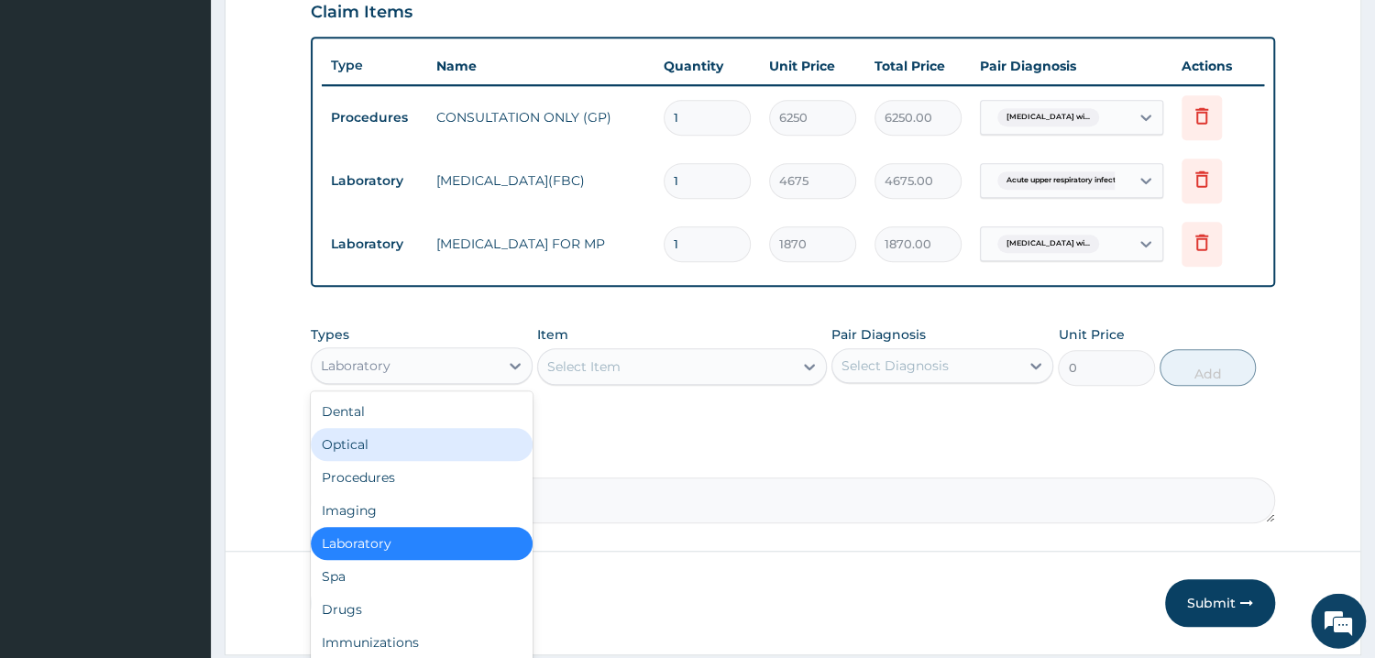
scroll to position [688, 0]
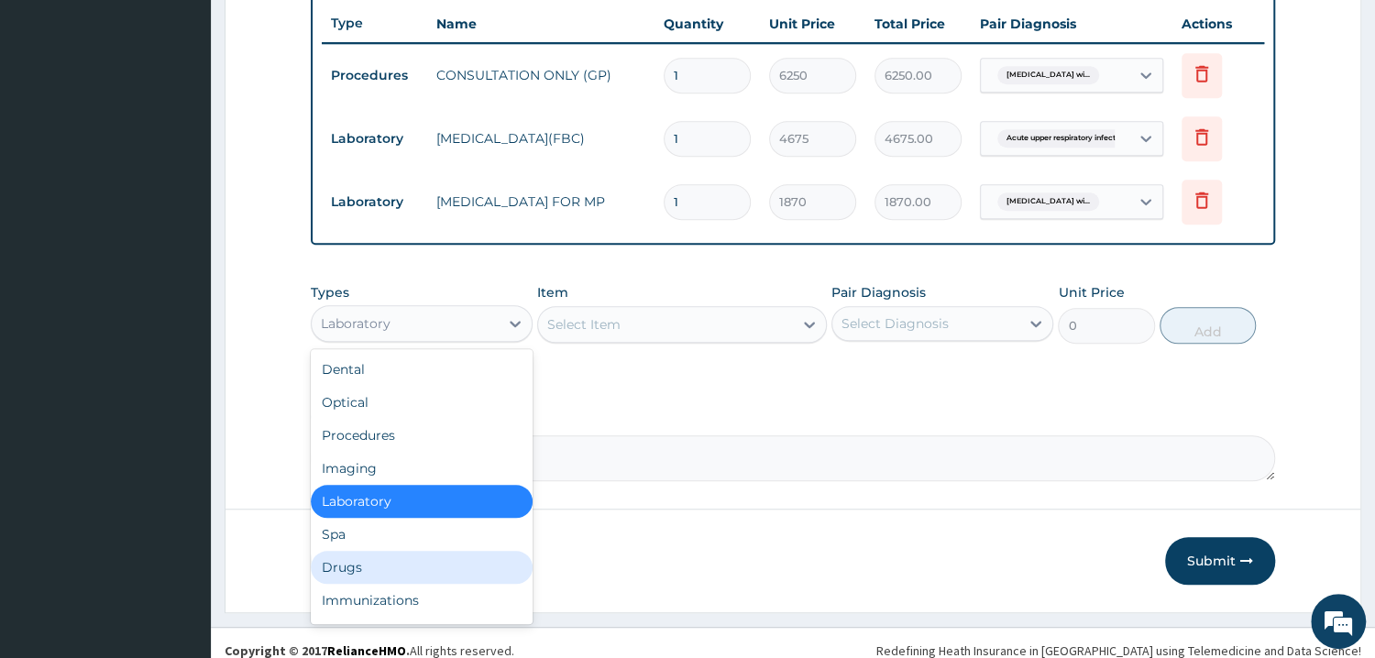
click at [390, 572] on div "Drugs" at bounding box center [422, 567] width 222 height 33
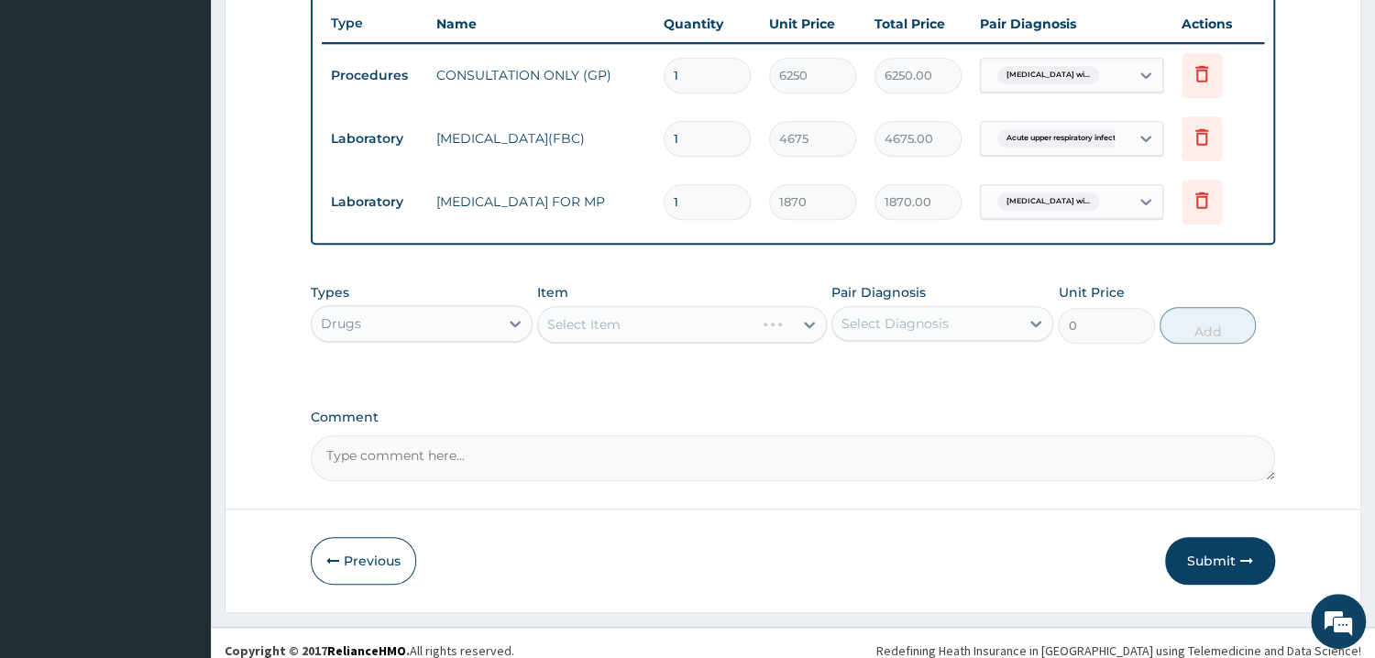
click at [975, 317] on div "Select Diagnosis" at bounding box center [925, 323] width 187 height 29
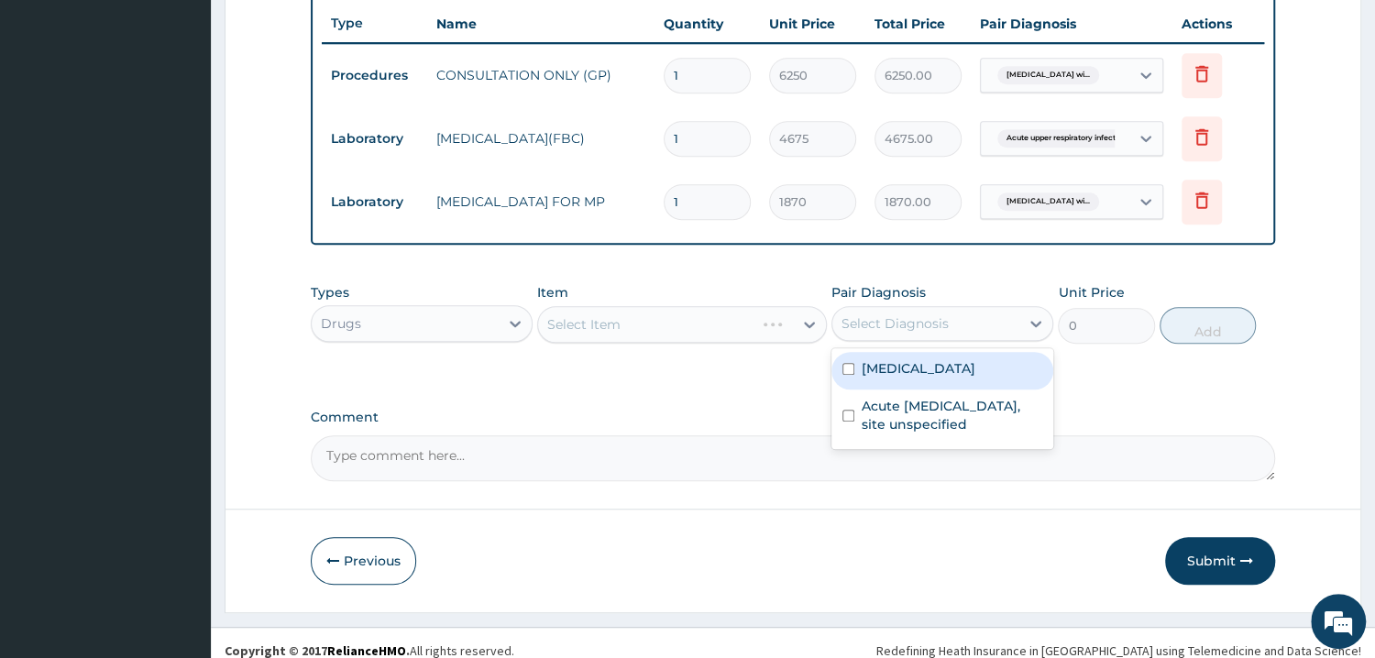
click at [940, 378] on label "Plasmodium malariae malaria without complication" at bounding box center [919, 368] width 114 height 18
checkbox input "true"
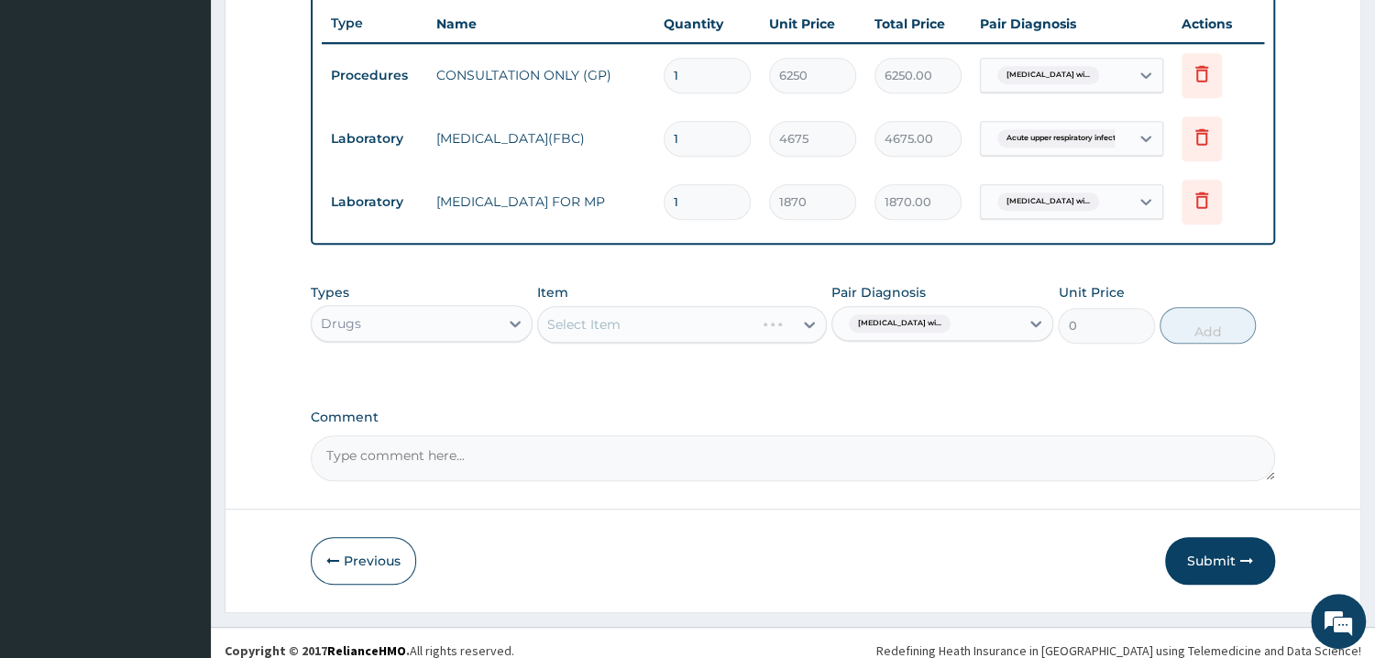
click at [657, 328] on div "Select Item" at bounding box center [682, 324] width 290 height 37
click at [677, 315] on div "Select Item" at bounding box center [682, 324] width 290 height 37
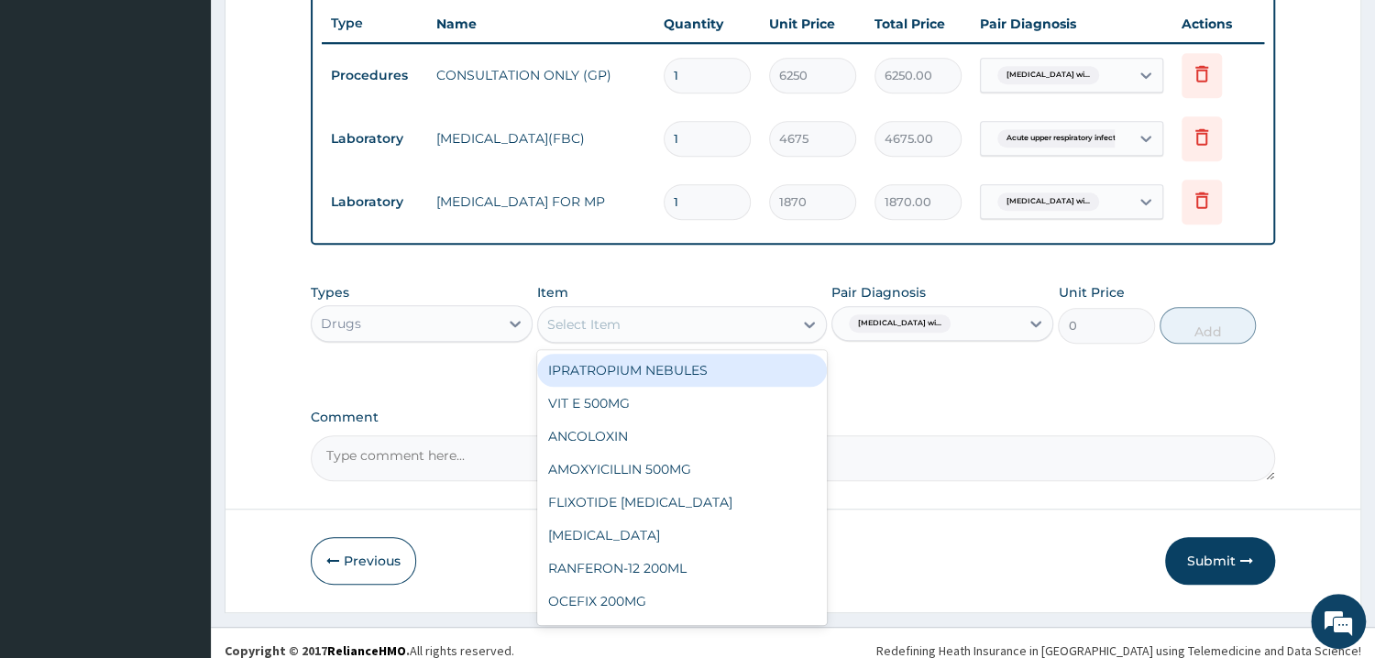
click at [668, 325] on div "Select Item" at bounding box center [665, 324] width 255 height 29
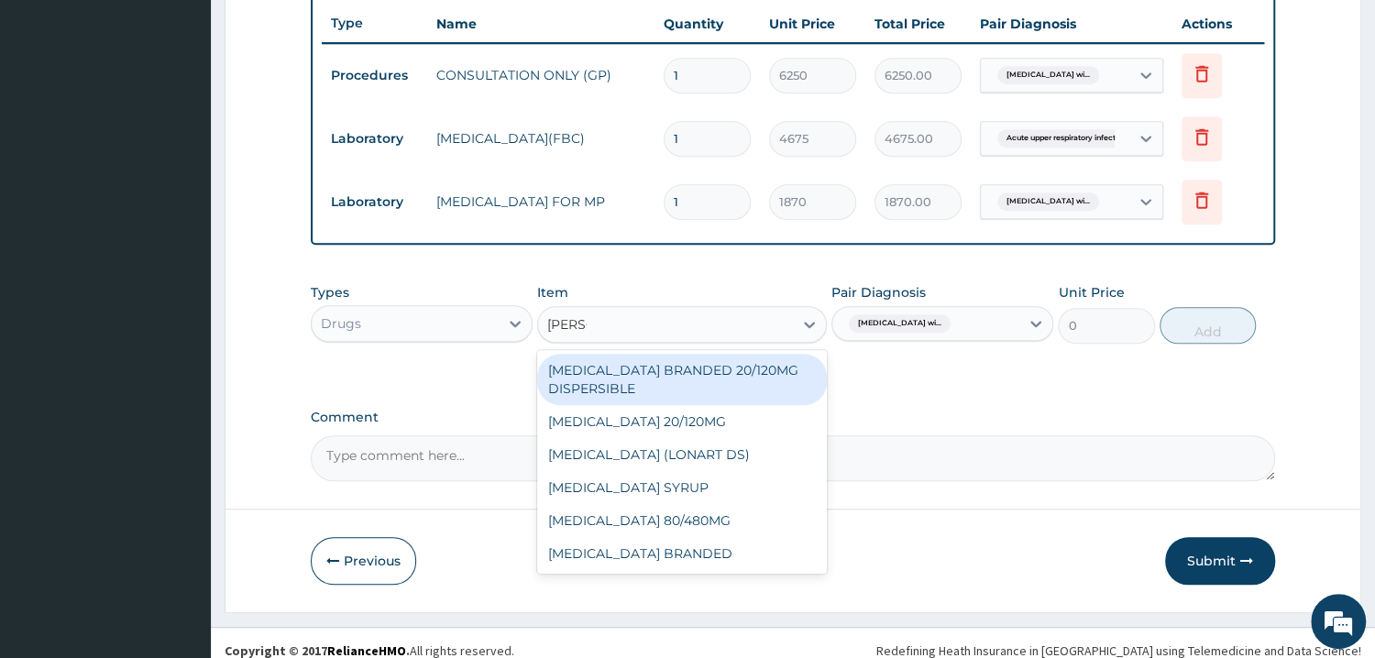
type input "COART"
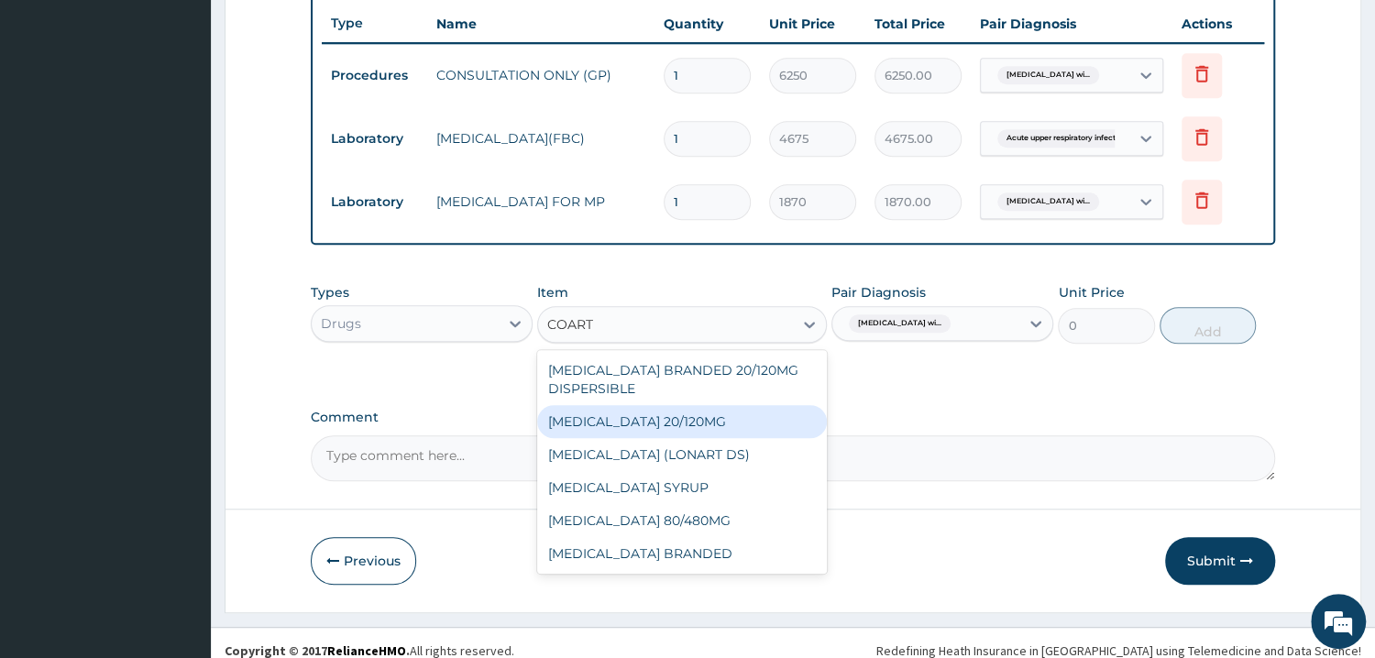
click at [656, 424] on div "COARTEM 20/120MG" at bounding box center [682, 421] width 290 height 33
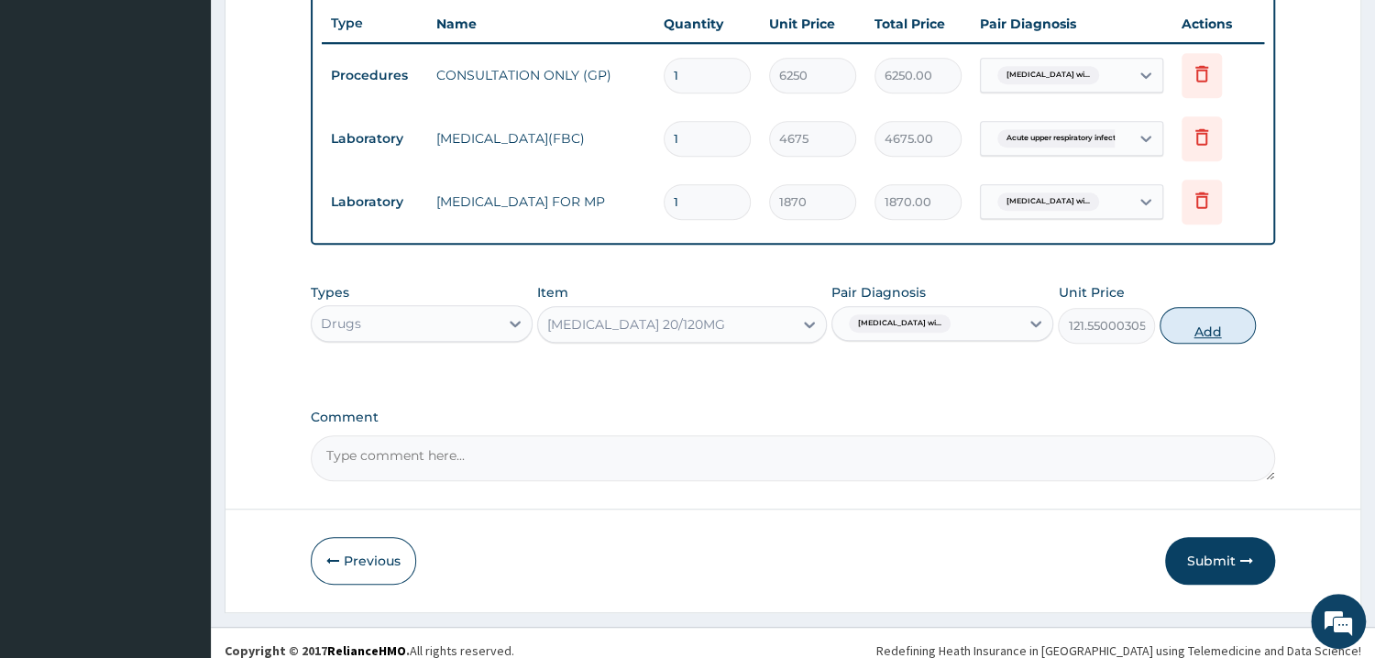
click at [1198, 331] on button "Add" at bounding box center [1208, 325] width 96 height 37
type input "0"
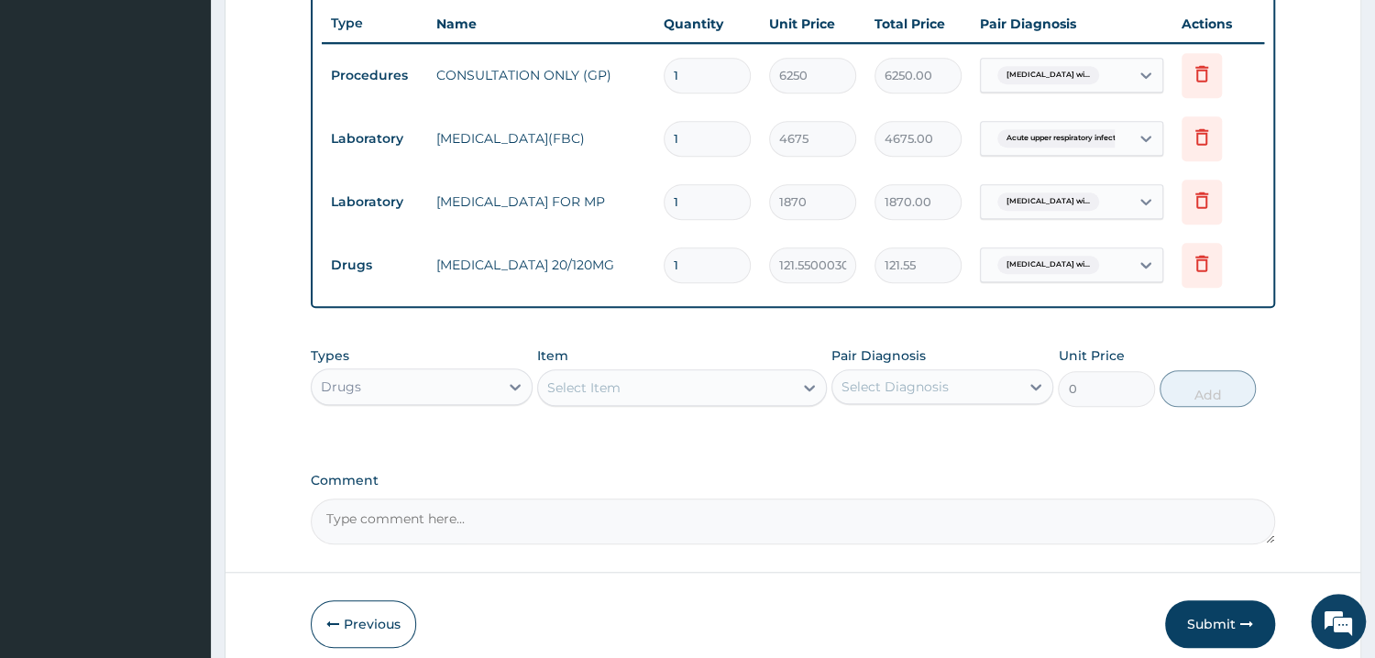
type input "0.00"
type input "7"
type input "850.85"
type input "0.00"
type input "6"
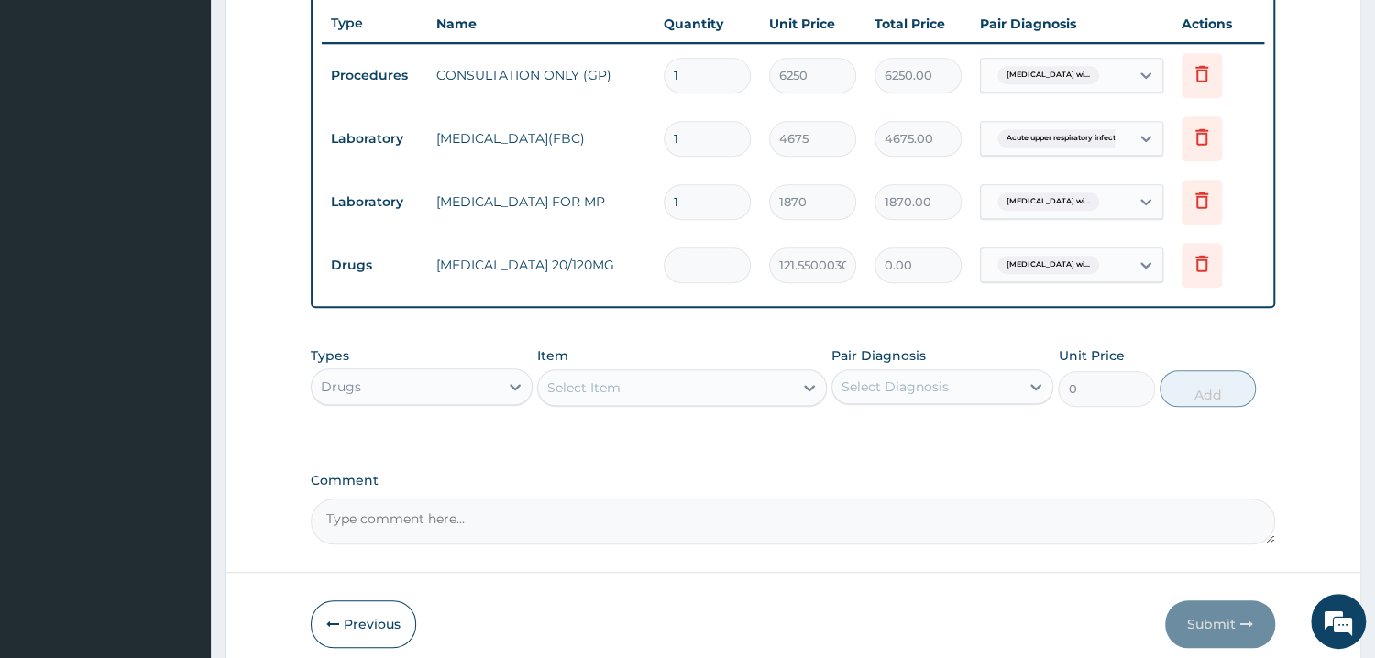
type input "729.30"
type input "6"
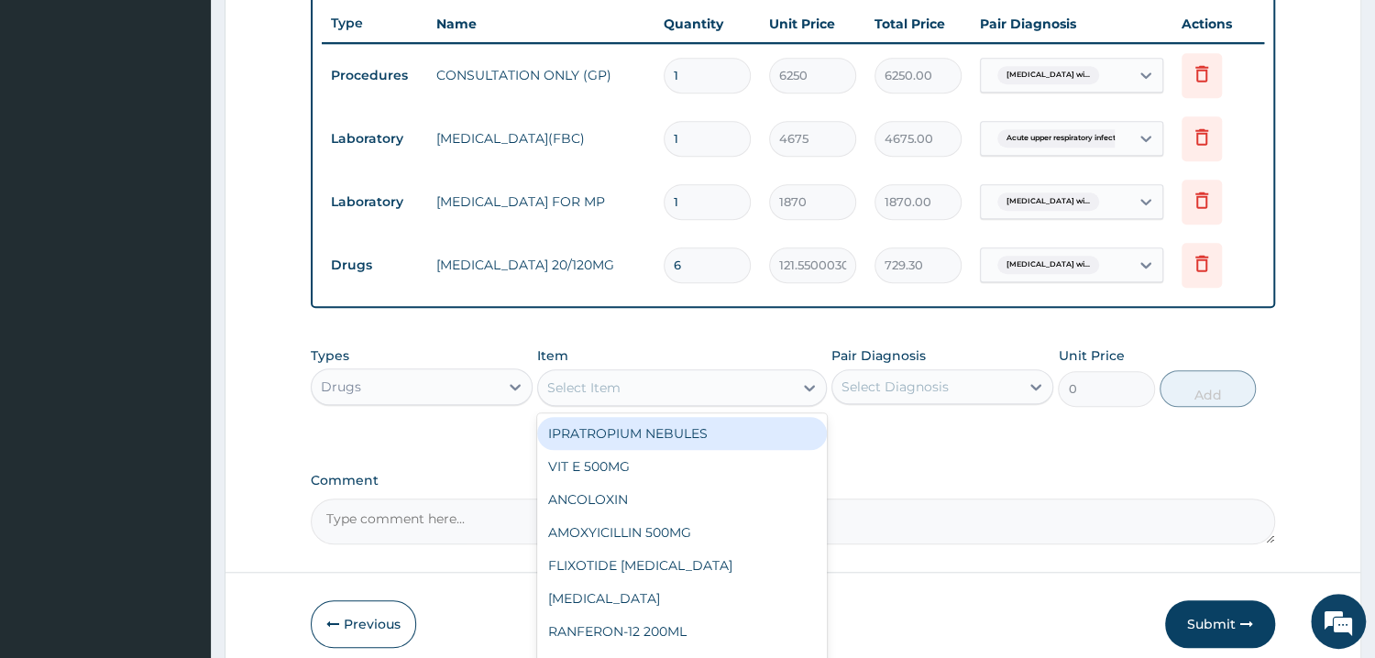
click at [661, 379] on div "Select Item" at bounding box center [665, 387] width 255 height 29
type input "CEFURO"
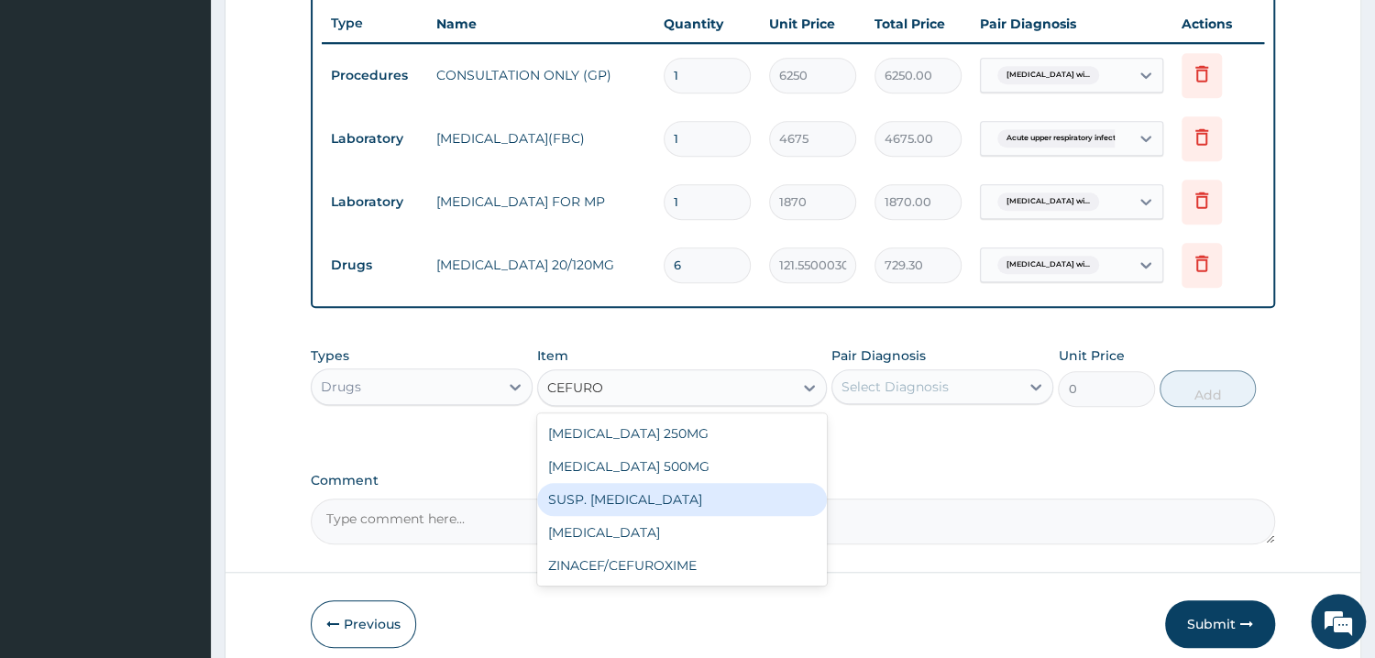
click at [571, 493] on div "SUSP. CEFUROXIME" at bounding box center [682, 499] width 290 height 33
type input "3506"
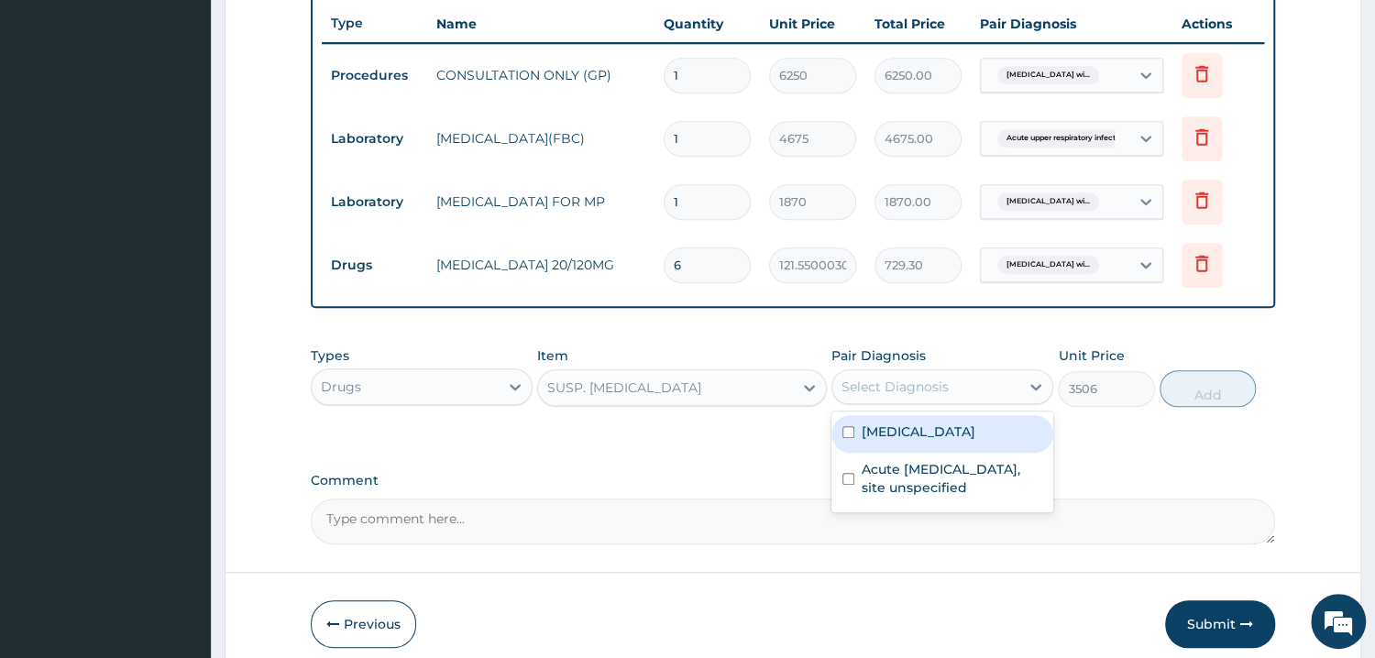
click at [881, 380] on div "Select Diagnosis" at bounding box center [895, 387] width 107 height 18
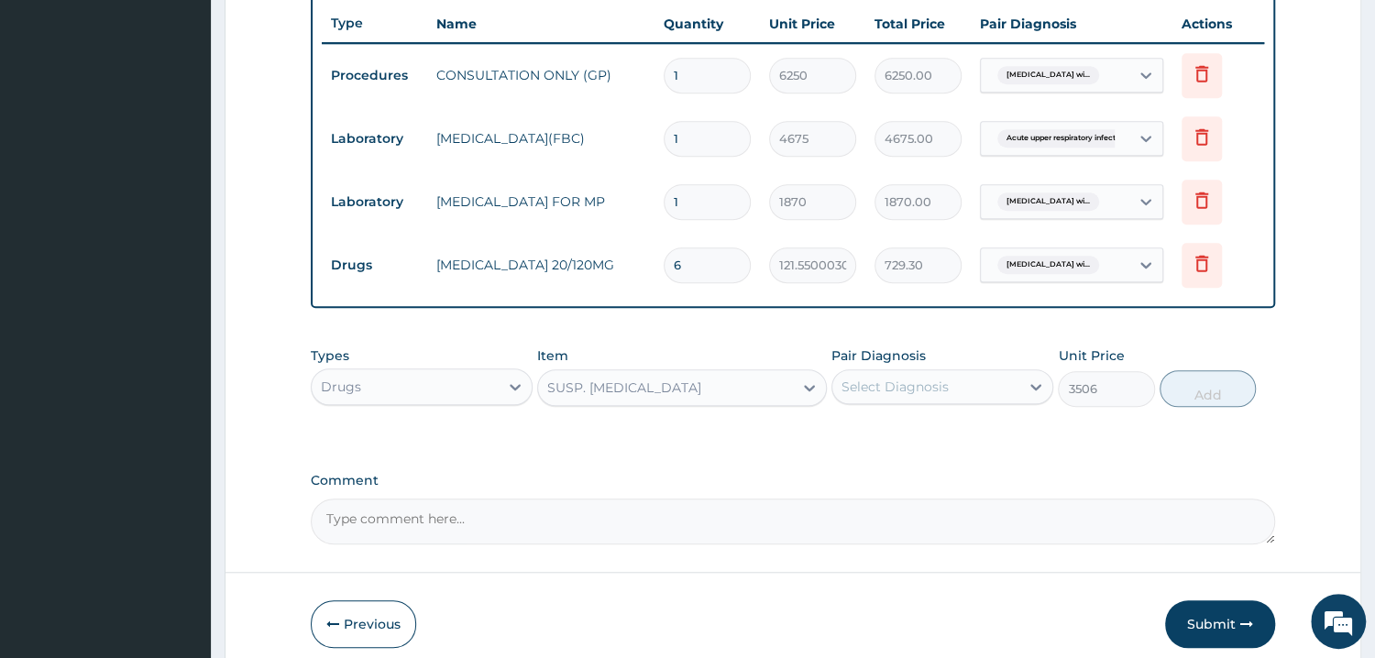
click at [893, 383] on div "Select Diagnosis" at bounding box center [895, 387] width 107 height 18
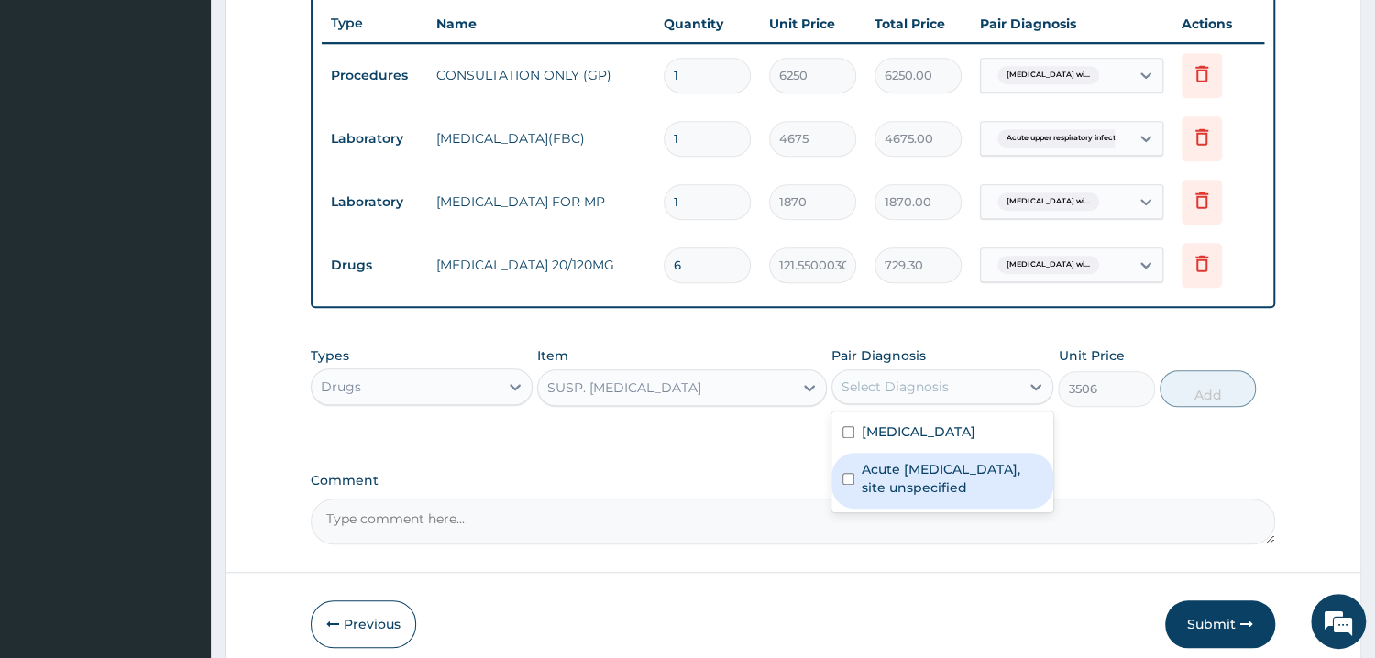
click at [915, 497] on label "Acute upper respiratory infection, site unspecified" at bounding box center [952, 478] width 181 height 37
checkbox input "true"
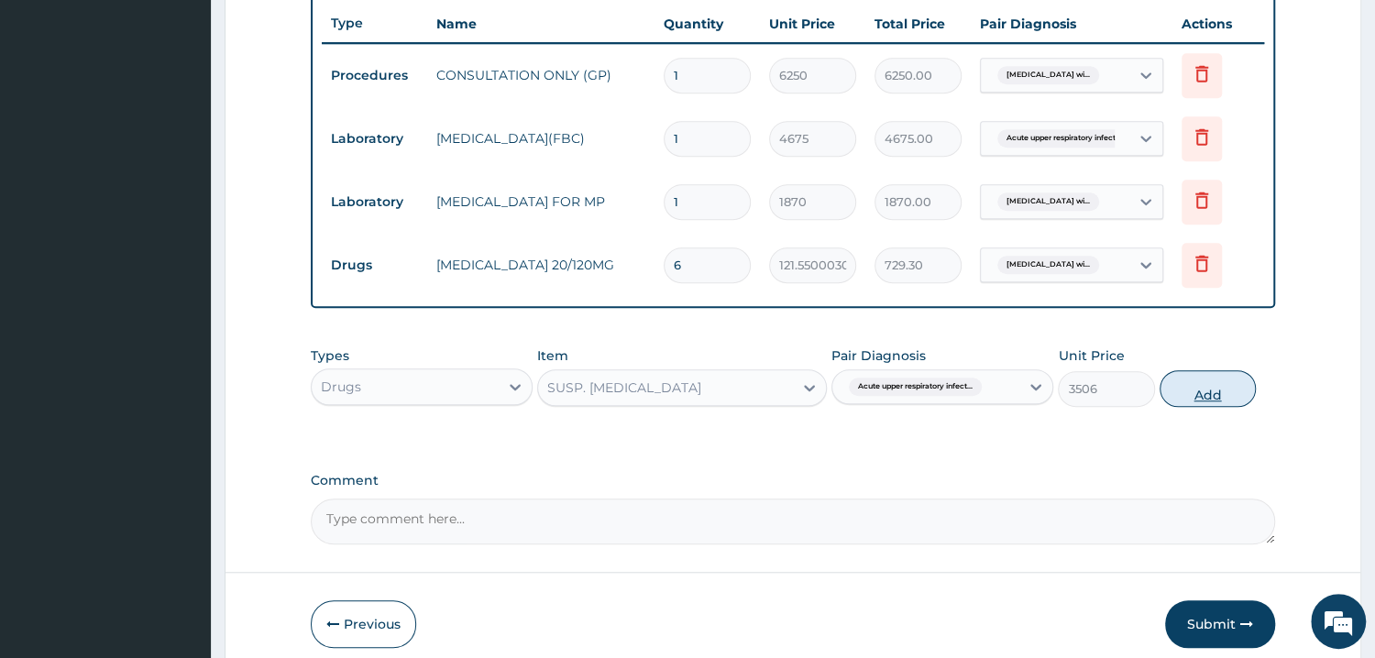
click at [1209, 388] on button "Add" at bounding box center [1208, 388] width 96 height 37
type input "0"
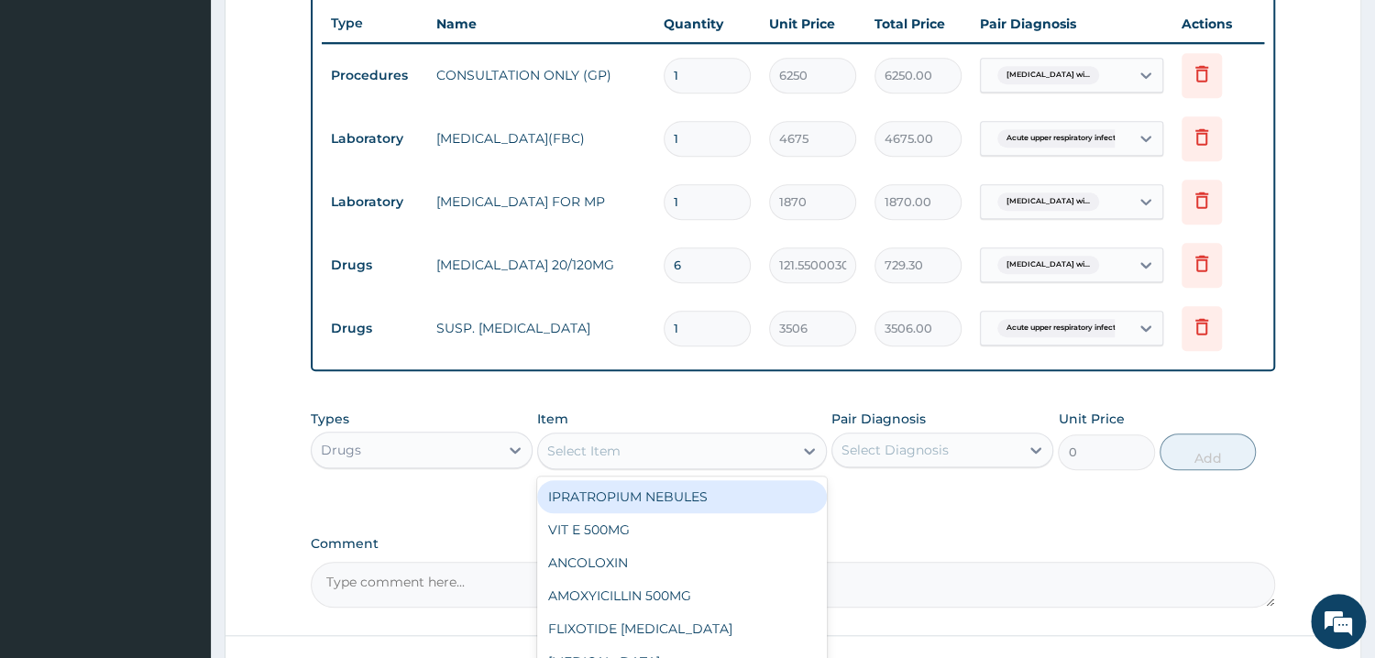
click at [632, 453] on div "Select Item" at bounding box center [665, 450] width 255 height 29
type input "PARACET"
click at [675, 501] on div "SYRUP PARACETAMOL" at bounding box center [682, 496] width 290 height 33
type input "584"
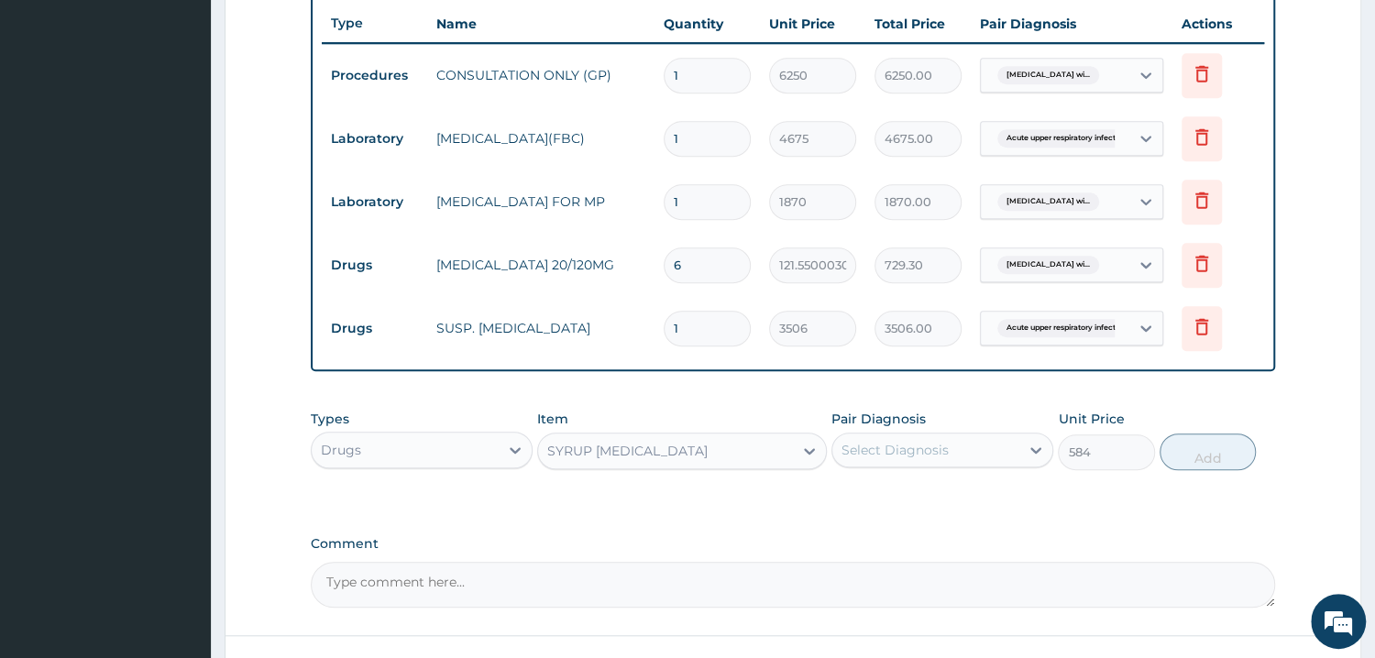
click at [879, 441] on div "Select Diagnosis" at bounding box center [895, 450] width 107 height 18
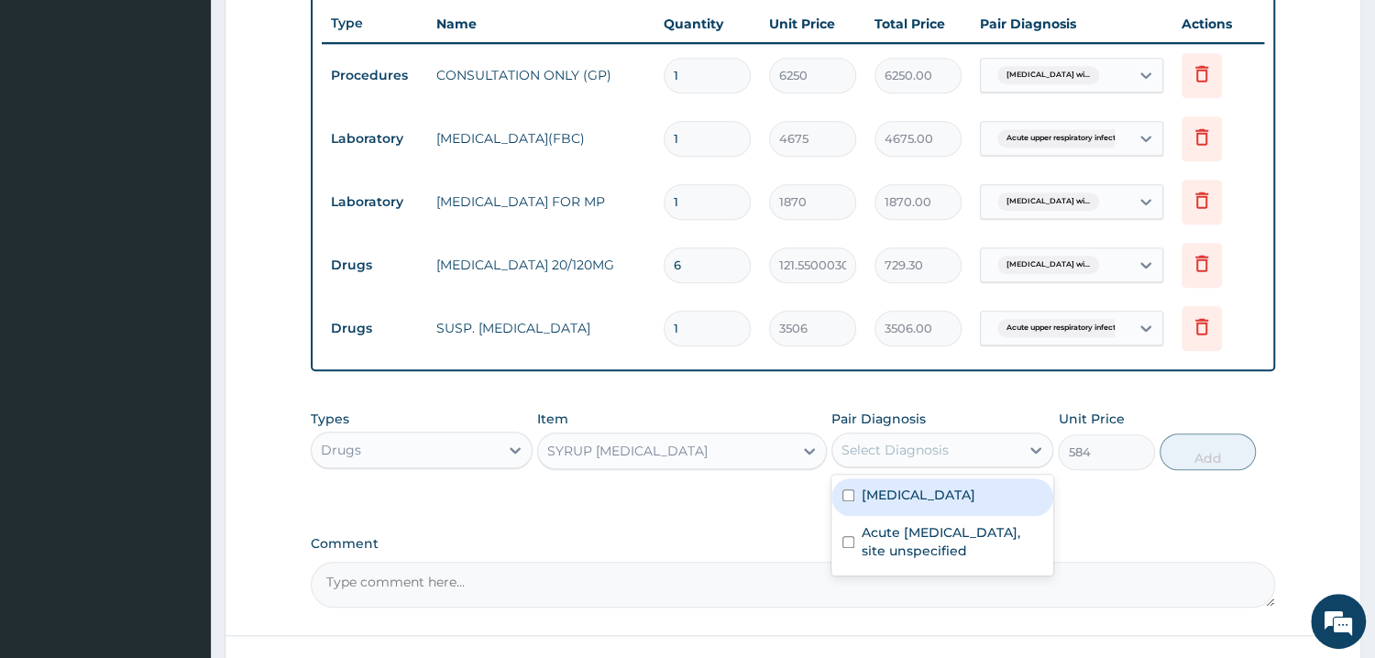
click at [901, 504] on label "Plasmodium malariae malaria without complication" at bounding box center [919, 495] width 114 height 18
checkbox input "true"
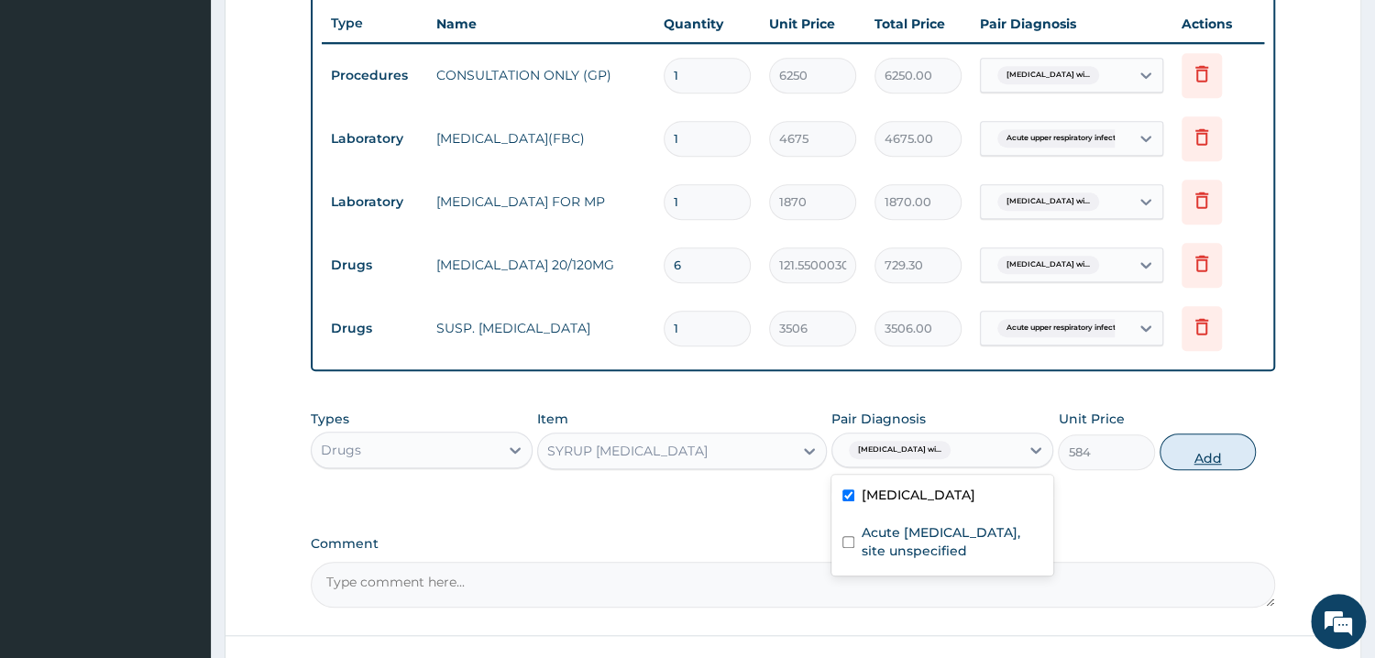
click at [1219, 450] on button "Add" at bounding box center [1208, 452] width 96 height 37
type input "0"
click at [1219, 450] on div "PA Code / Prescription Code Enter Code(Secondary Care Only) Encounter Date 11-1…" at bounding box center [793, 48] width 964 height 1120
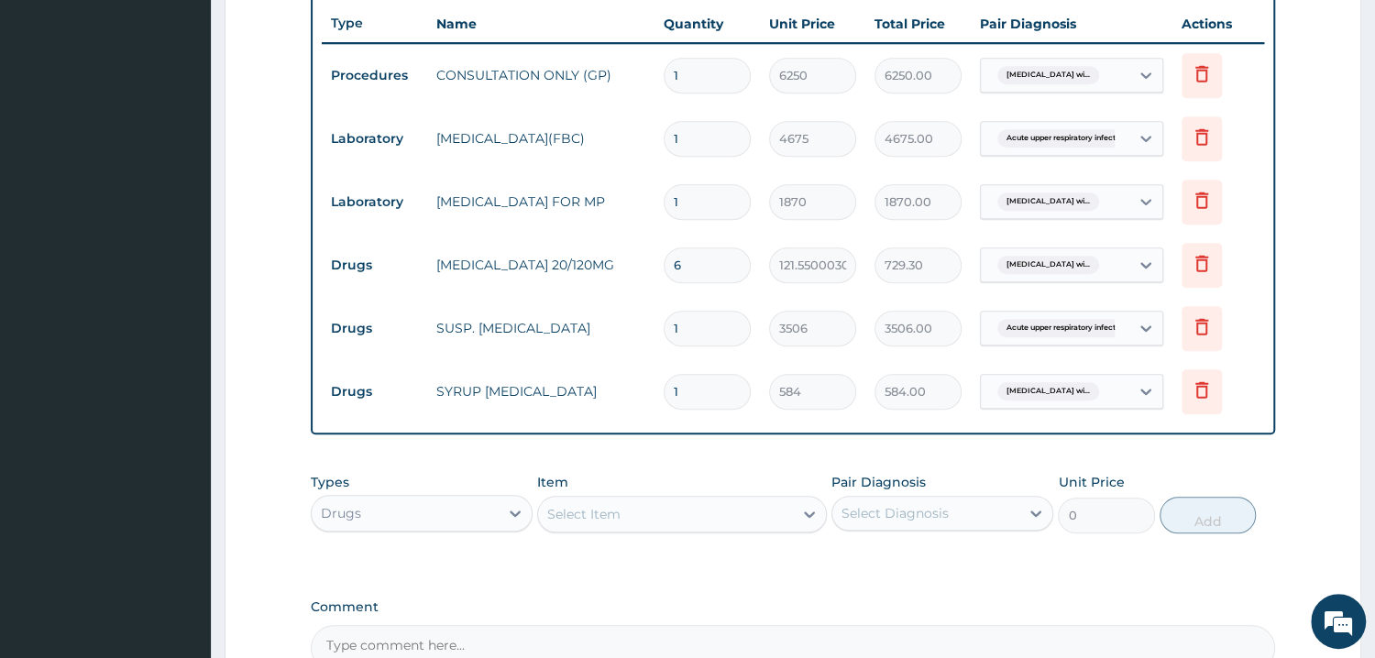
click at [617, 509] on div "Select Item" at bounding box center [583, 514] width 73 height 18
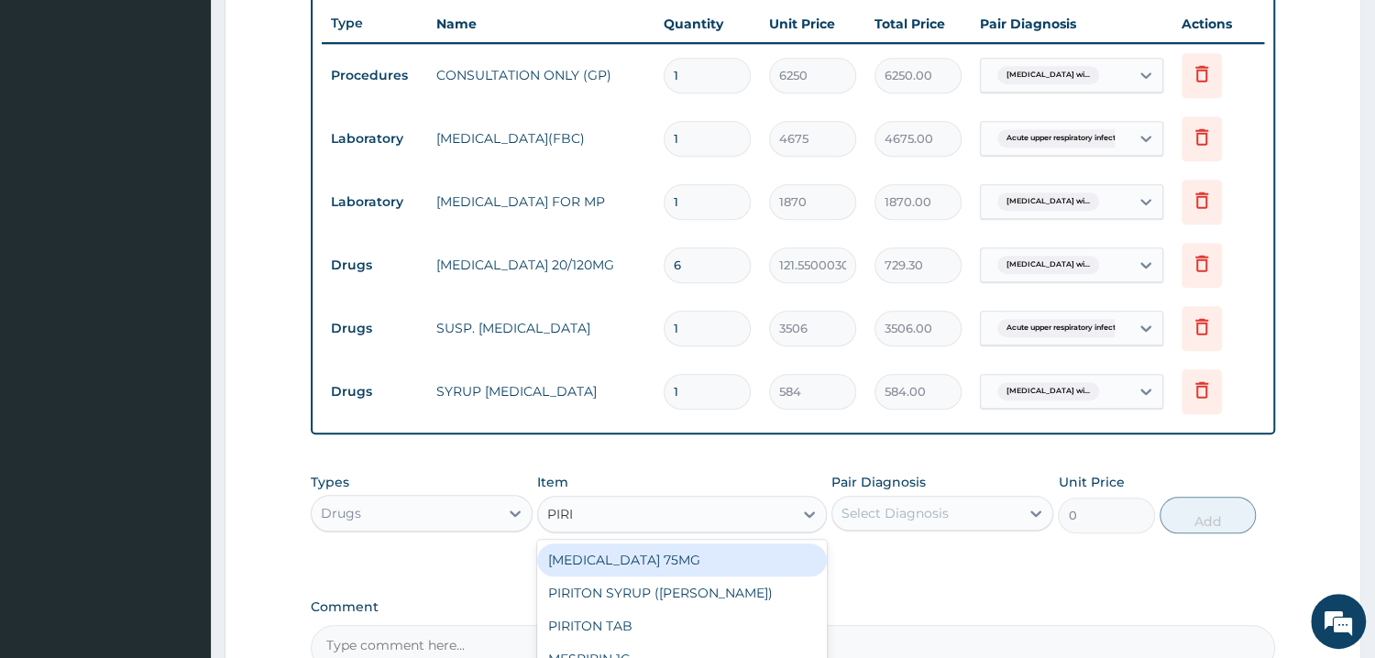
type input "PIRIT"
click at [597, 554] on div "PIRITON SYRUP (EVANS)" at bounding box center [682, 560] width 290 height 33
type input "935"
click at [597, 554] on div "Types Drugs Item option SYRUP PARACETAMOL, selected. option PIRITON SYRUP (EVAN…" at bounding box center [793, 517] width 964 height 106
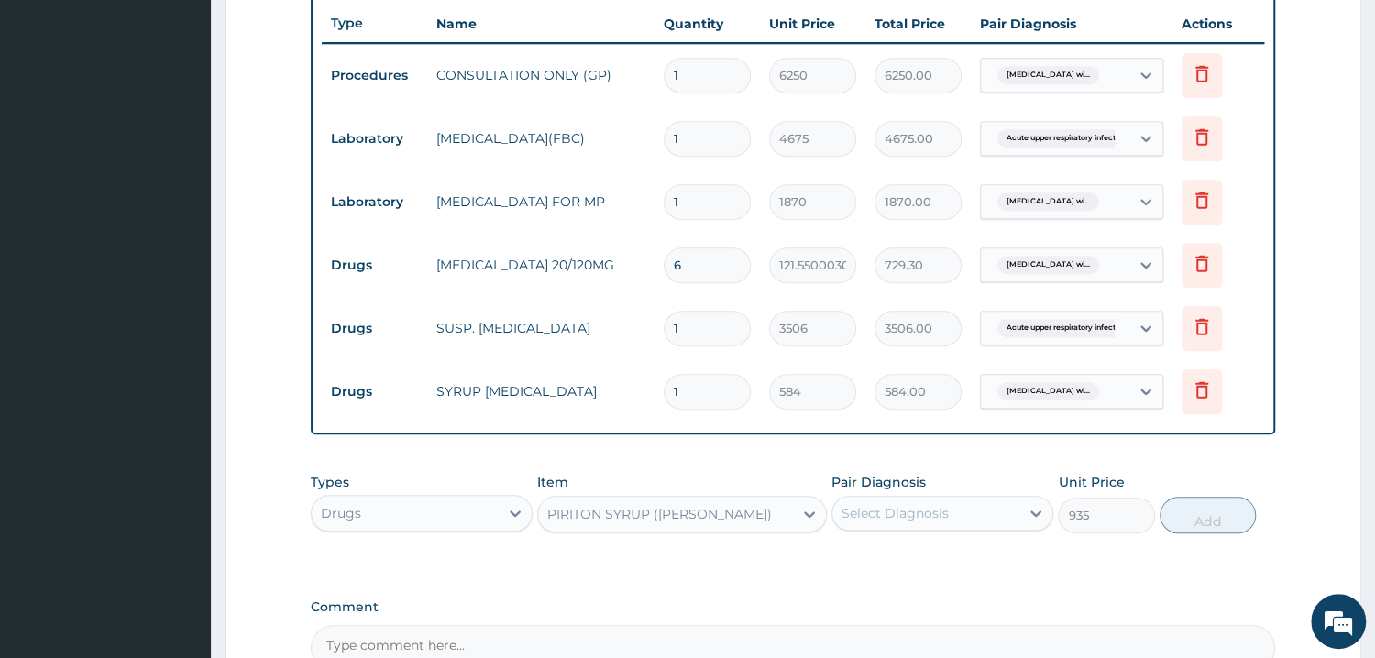
click at [892, 515] on div "Select Diagnosis" at bounding box center [895, 513] width 107 height 18
click at [897, 516] on div "Select Diagnosis" at bounding box center [895, 513] width 107 height 18
click at [908, 507] on div "Select Diagnosis" at bounding box center [895, 513] width 107 height 18
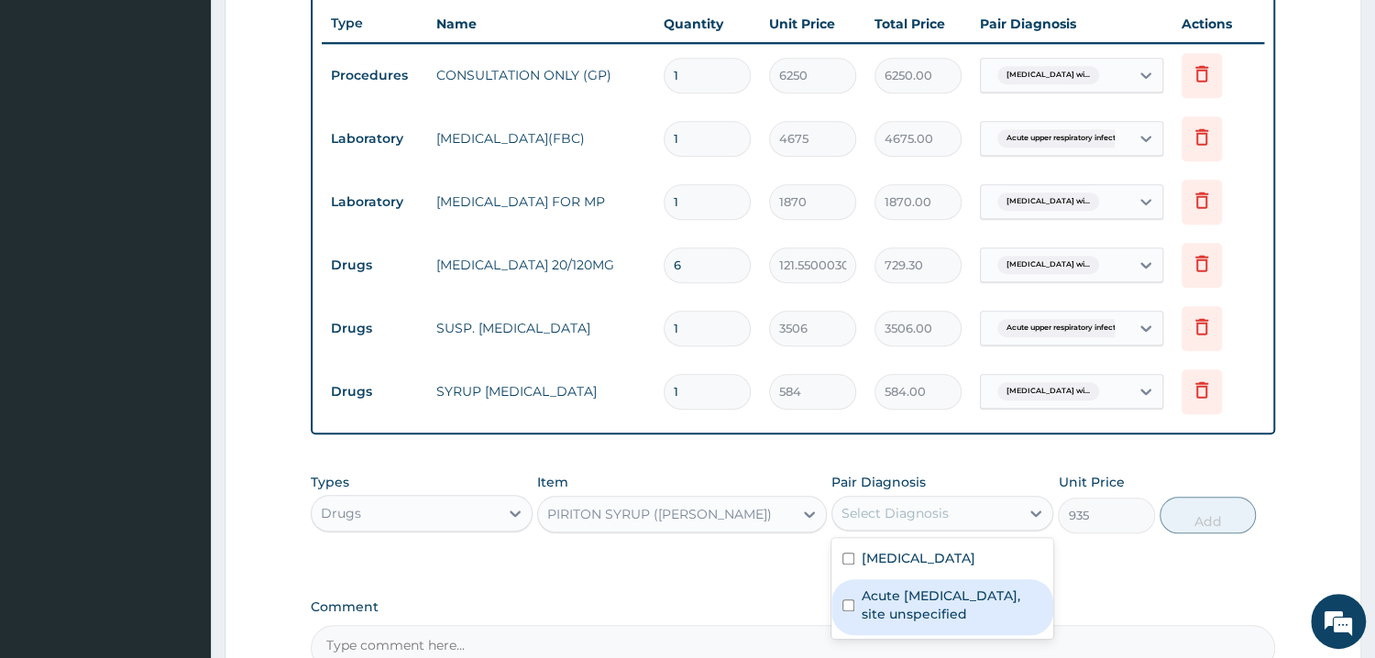
click at [928, 623] on label "Acute upper respiratory infection, site unspecified" at bounding box center [952, 605] width 181 height 37
checkbox input "true"
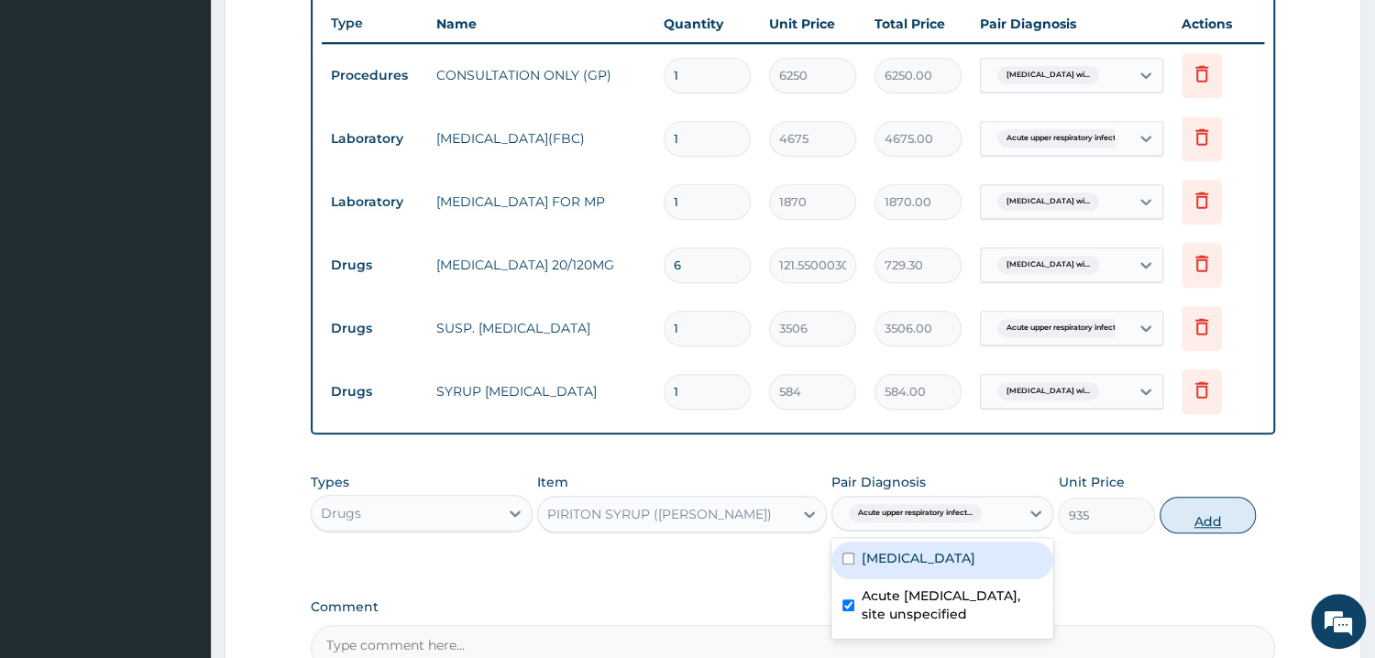
click at [1214, 514] on button "Add" at bounding box center [1208, 515] width 96 height 37
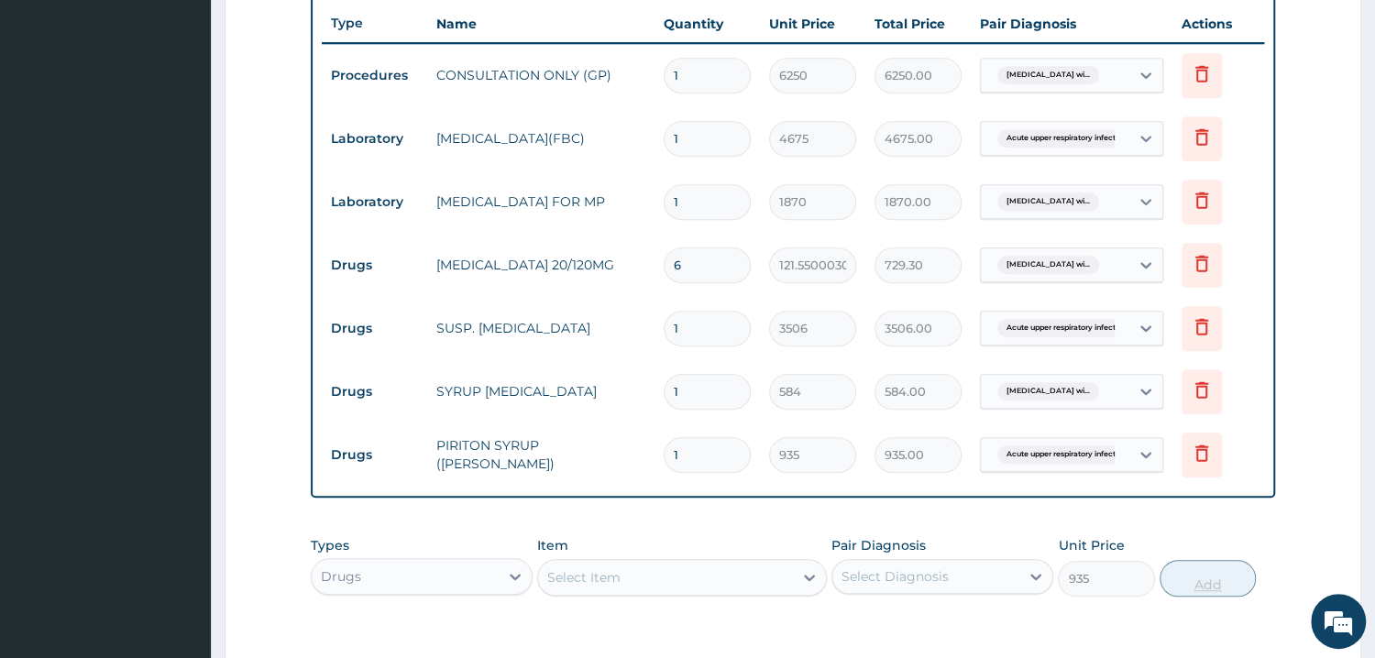
type input "0"
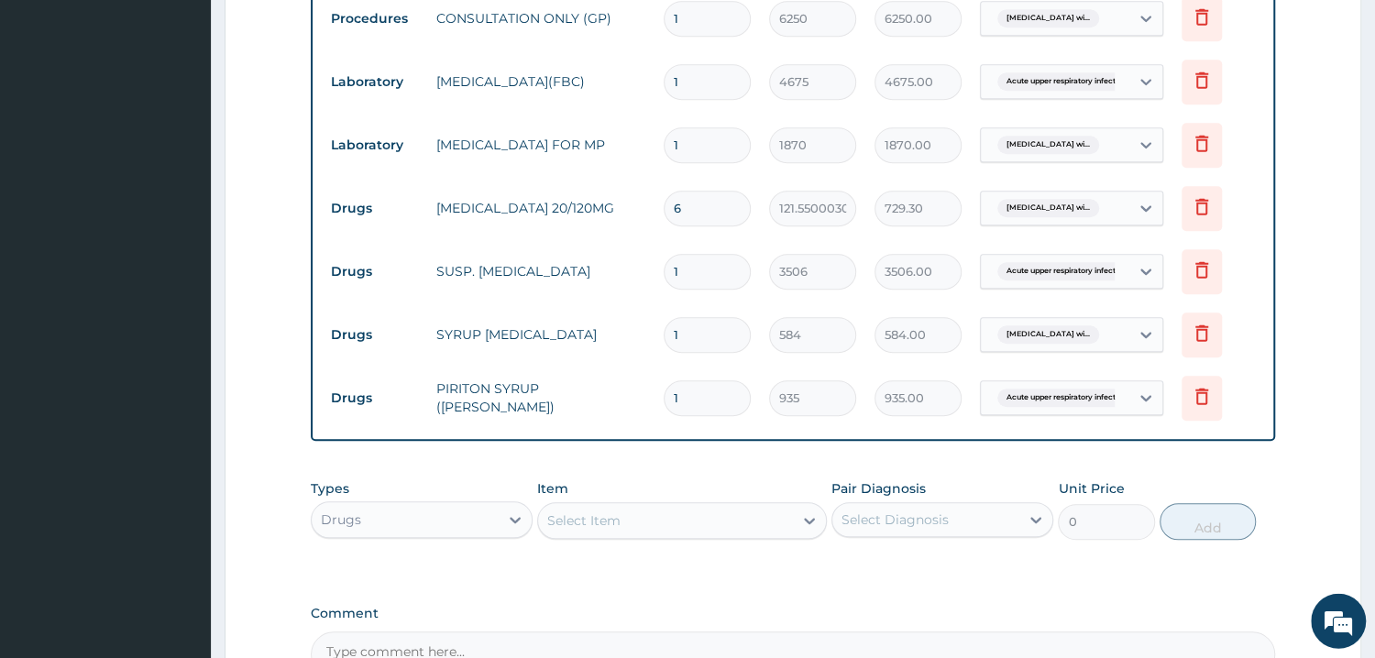
scroll to position [953, 0]
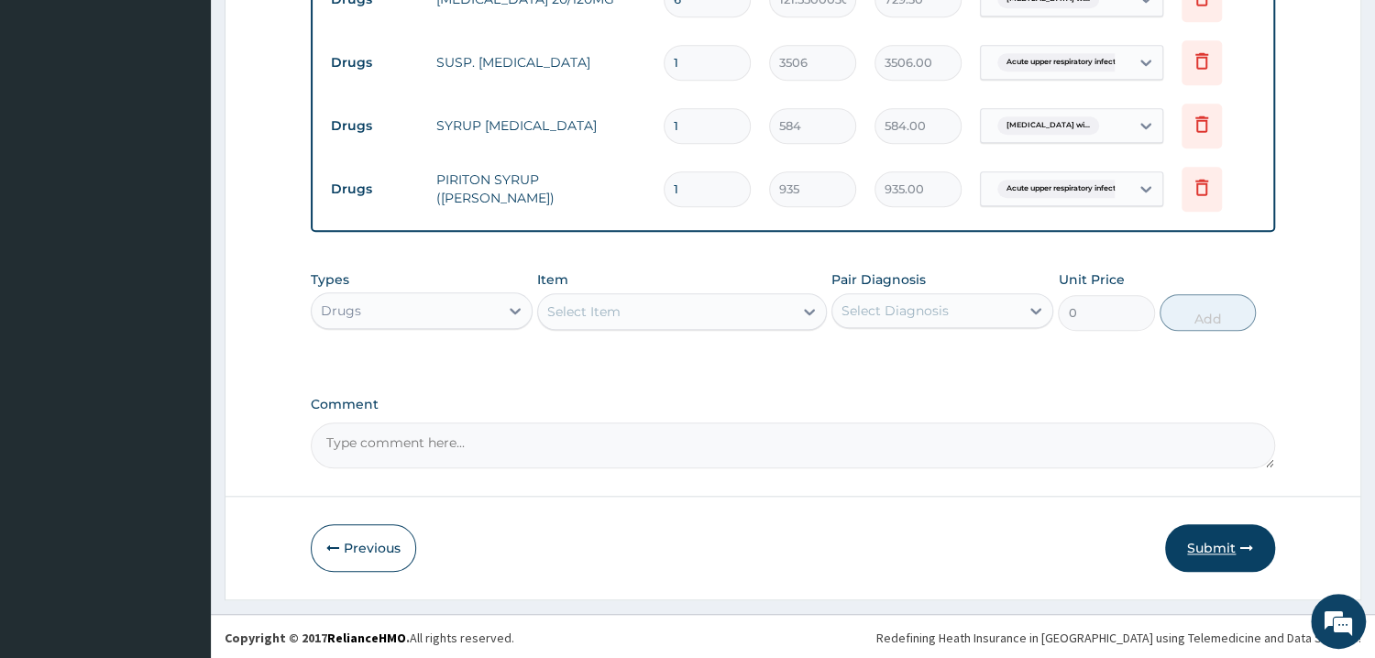
click at [1215, 541] on button "Submit" at bounding box center [1220, 548] width 110 height 48
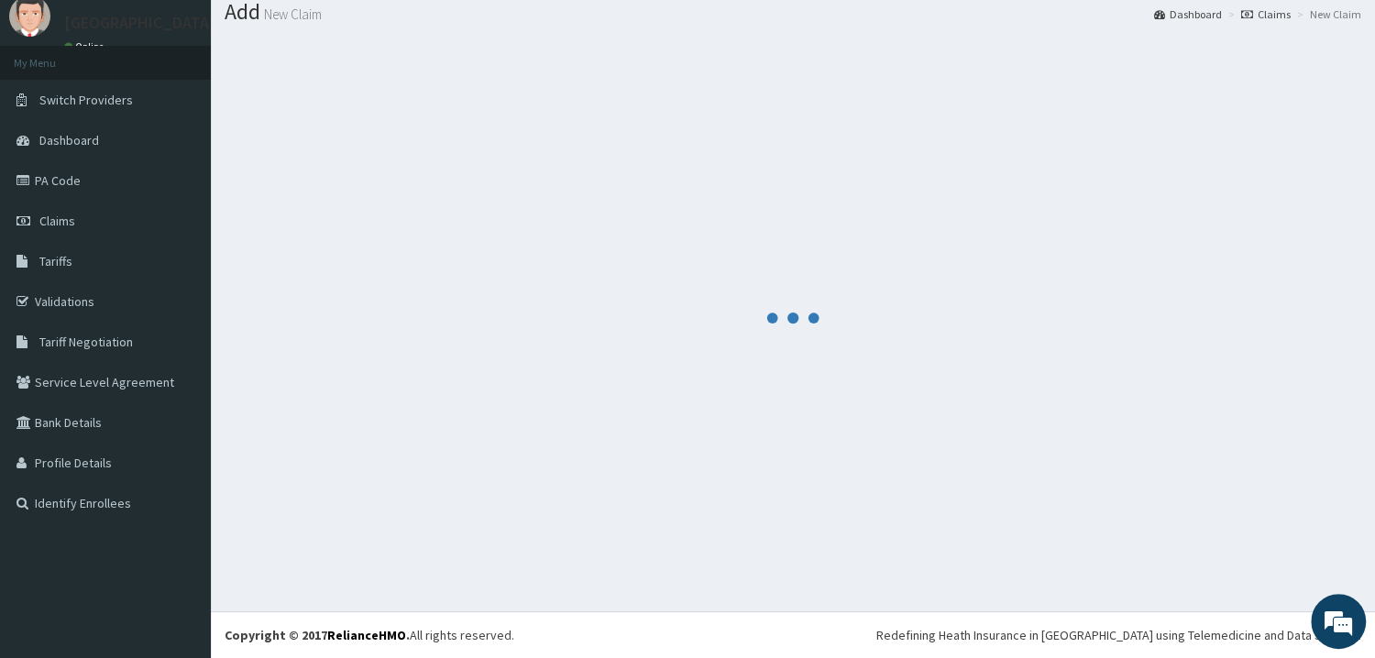
scroll to position [59, 0]
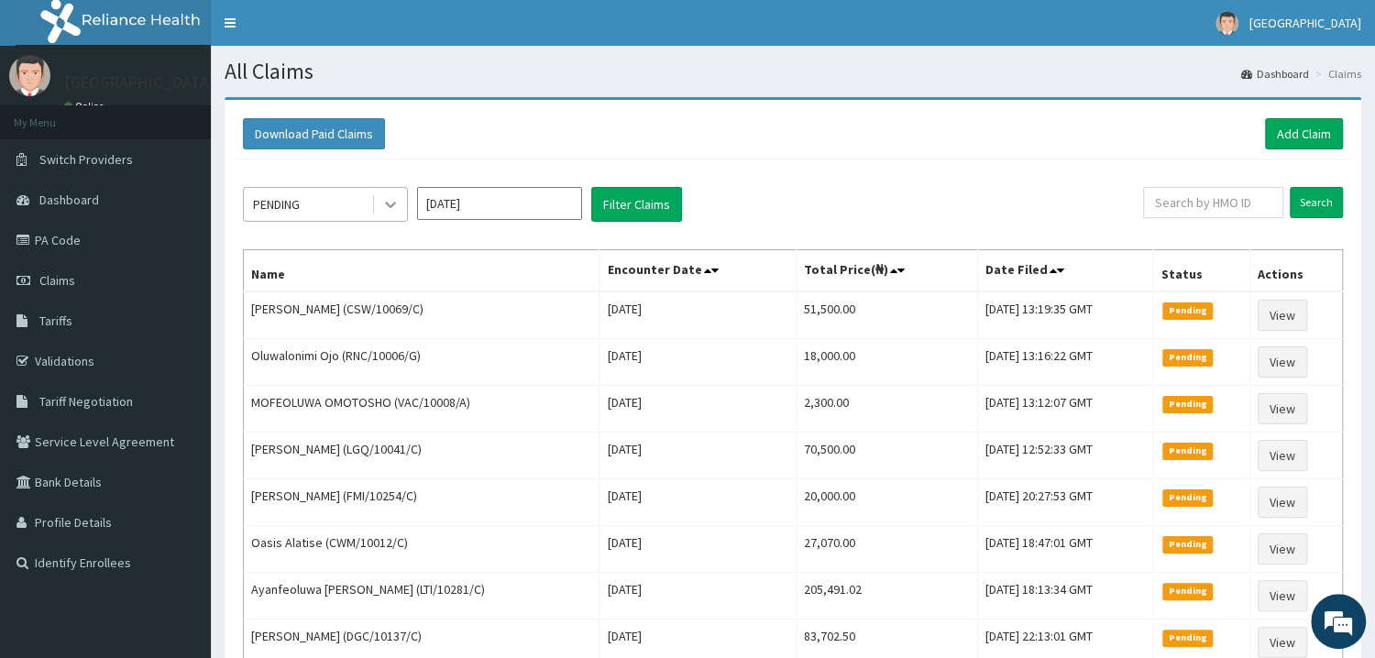
click at [392, 205] on icon at bounding box center [390, 206] width 11 height 6
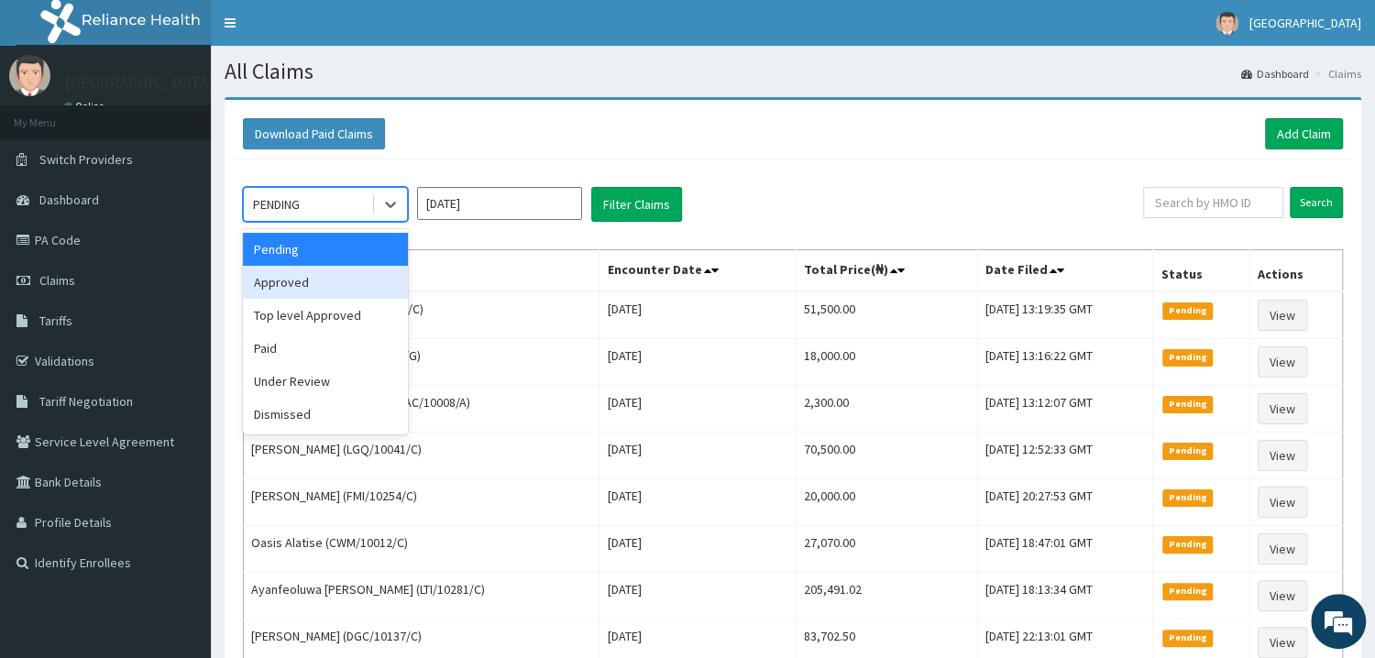
click at [335, 288] on div "Approved" at bounding box center [325, 282] width 165 height 33
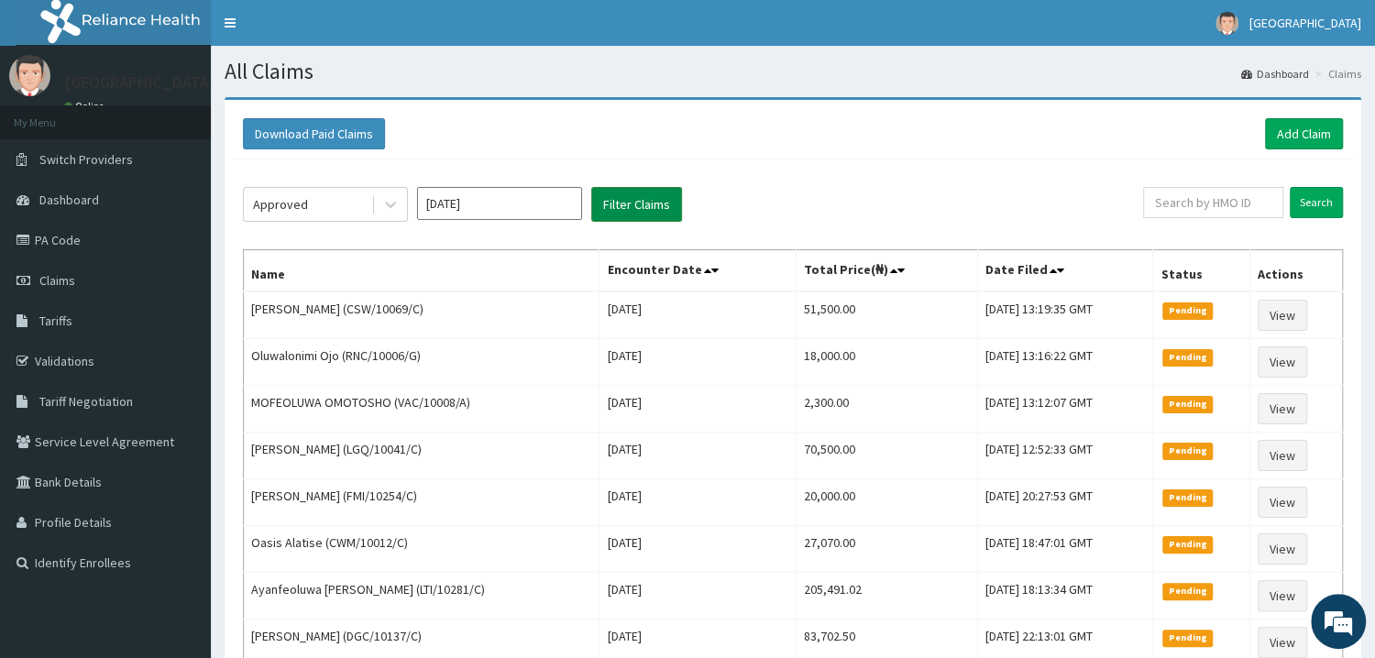
click at [623, 208] on button "Filter Claims" at bounding box center [636, 204] width 91 height 35
